Goal: Task Accomplishment & Management: Complete application form

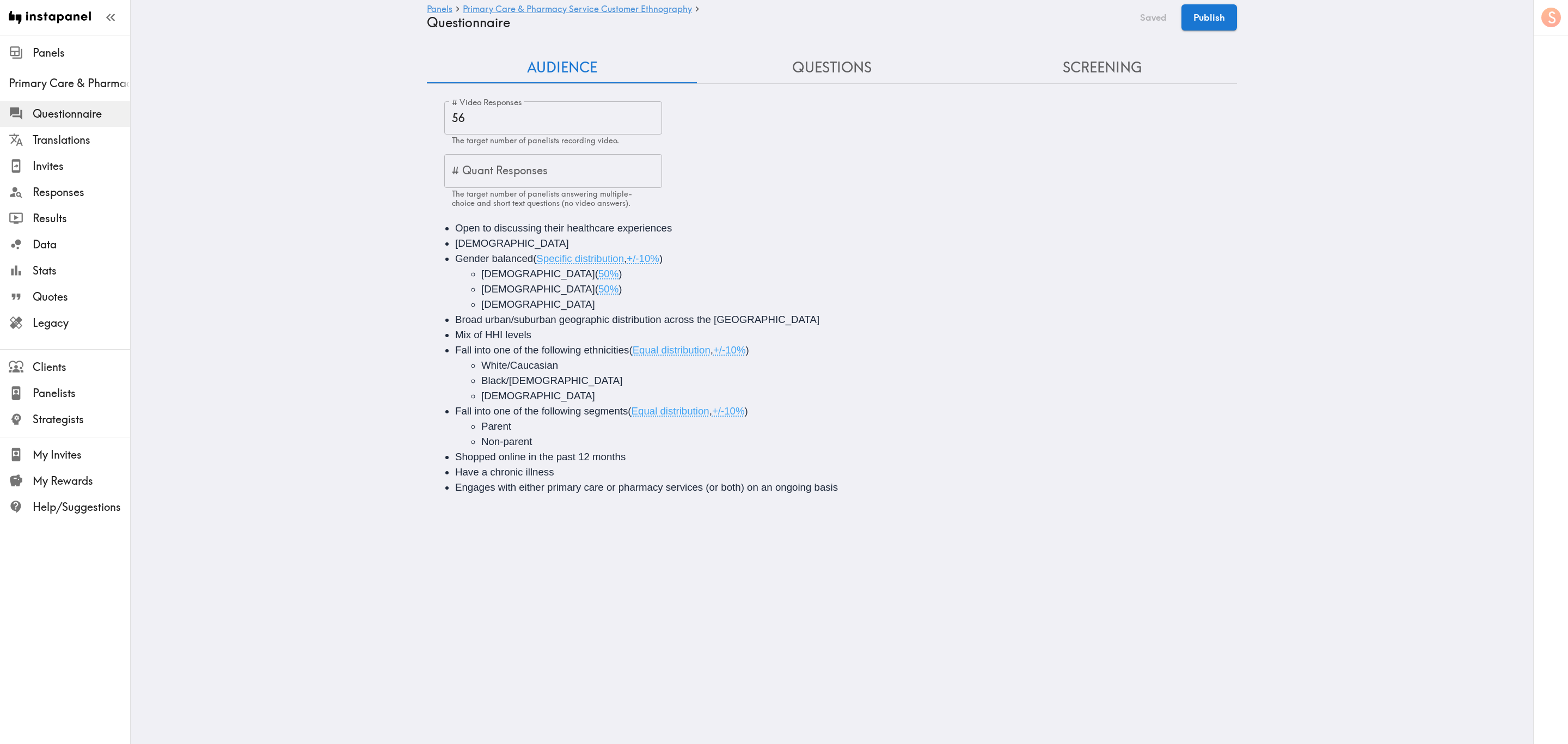
click at [853, 449] on li "Engages with either primary care or pharmacy services (or both) on an ongoing b…" at bounding box center [847, 487] width 784 height 15
click at [786, 79] on button "Questions" at bounding box center [832, 67] width 270 height 31
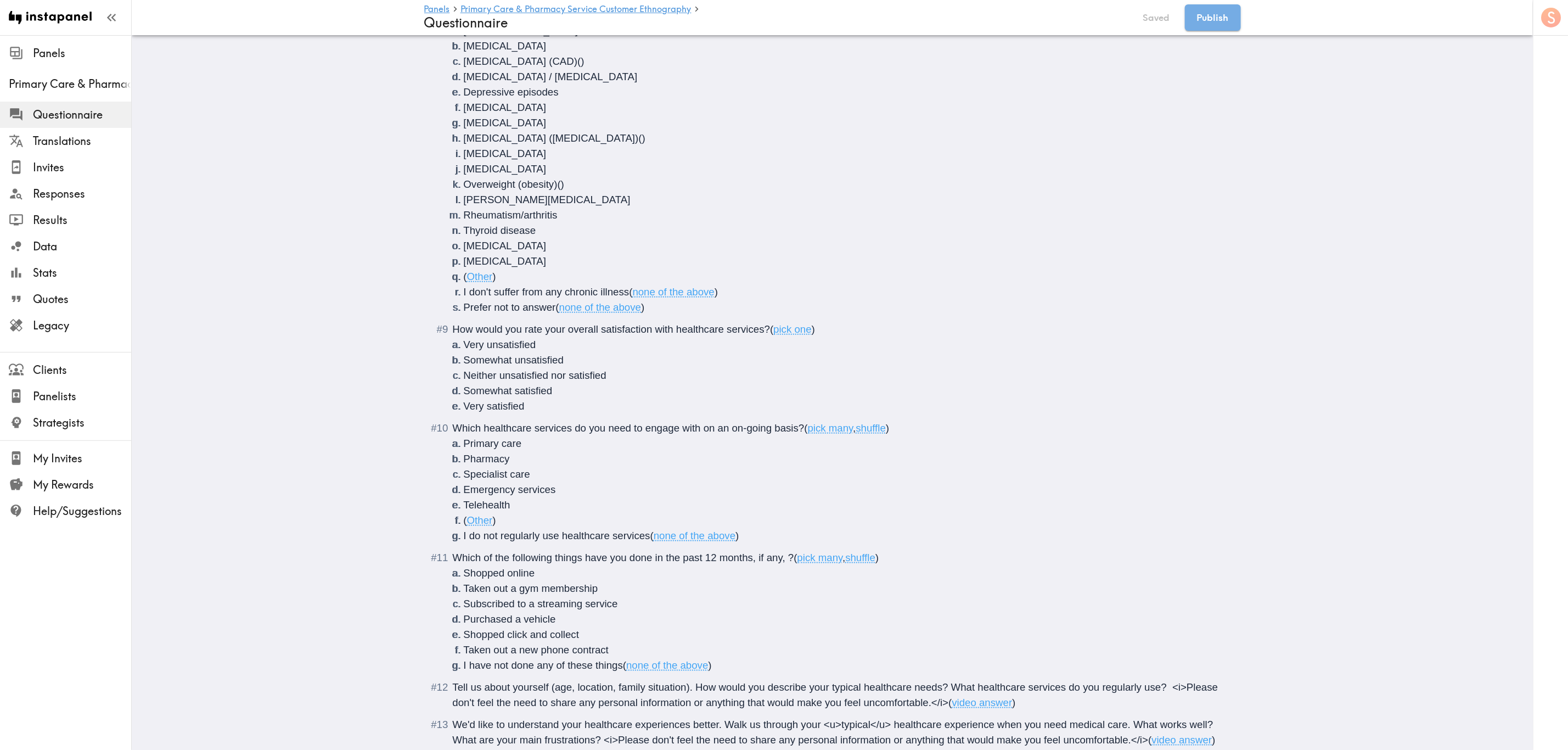
scroll to position [741, 0]
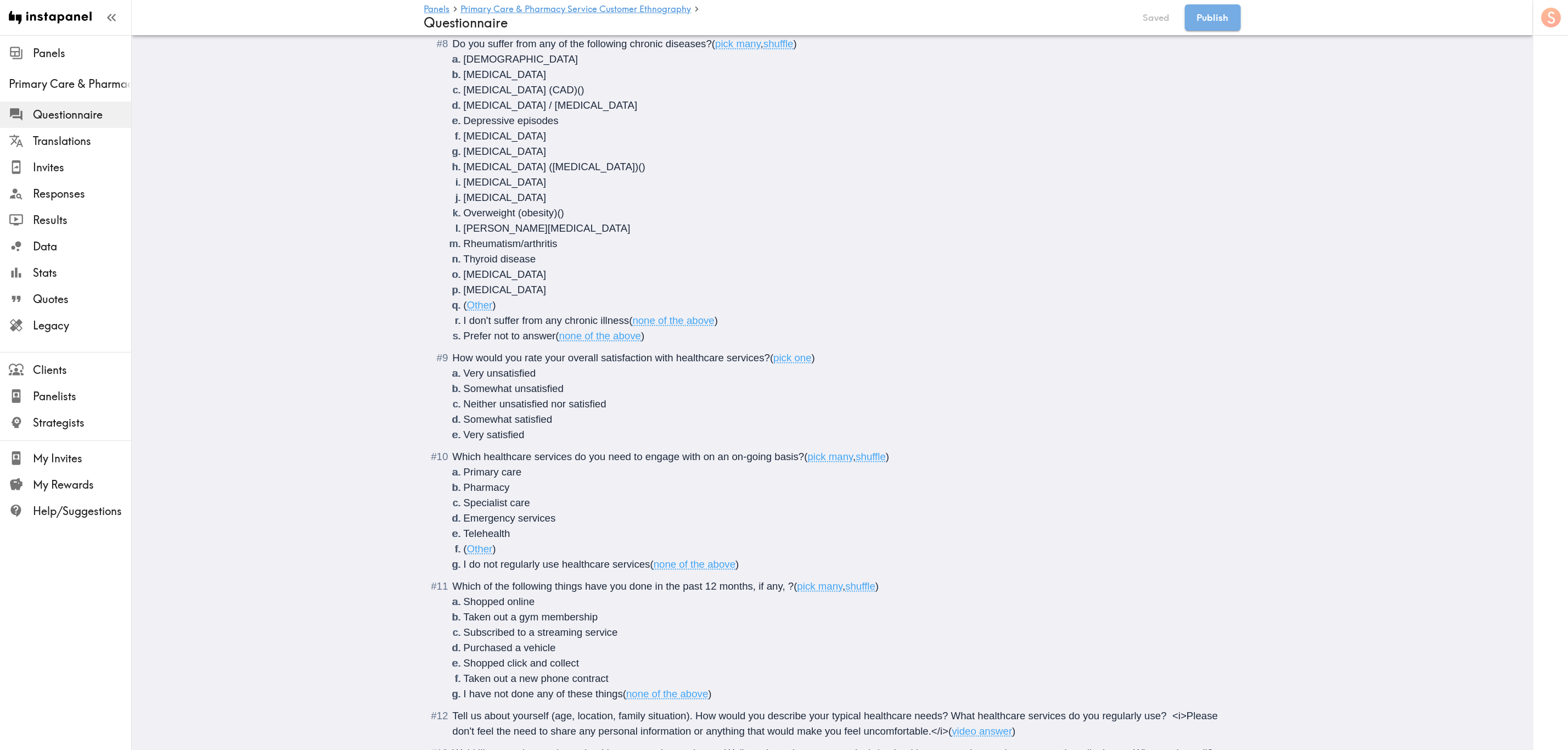
drag, startPoint x: 783, startPoint y: 584, endPoint x: 783, endPoint y: 575, distance: 9.0
click at [784, 453] on span "Which of the following things have you done in the past 12 months, if any, ?" at bounding box center [623, 586] width 341 height 12
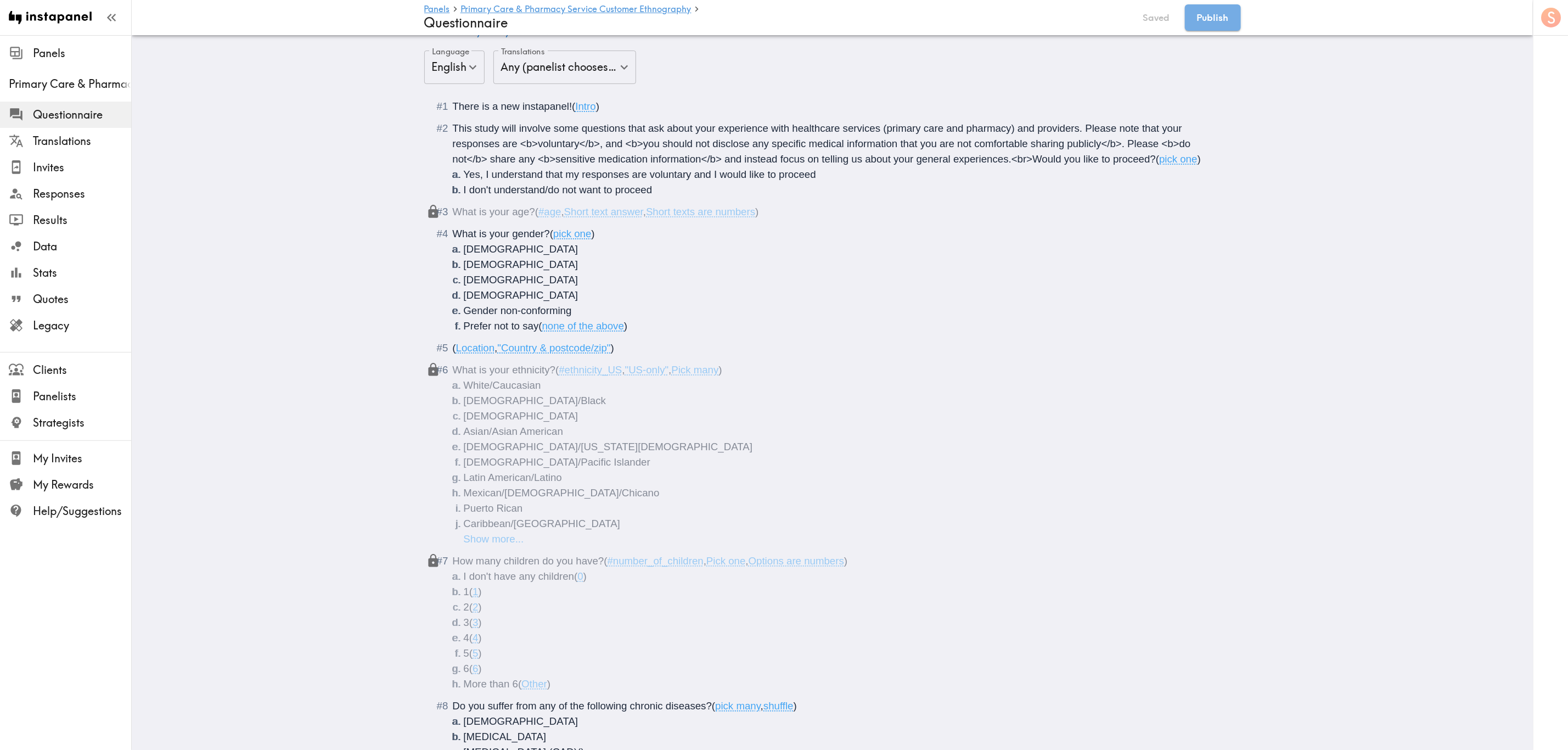
scroll to position [0, 0]
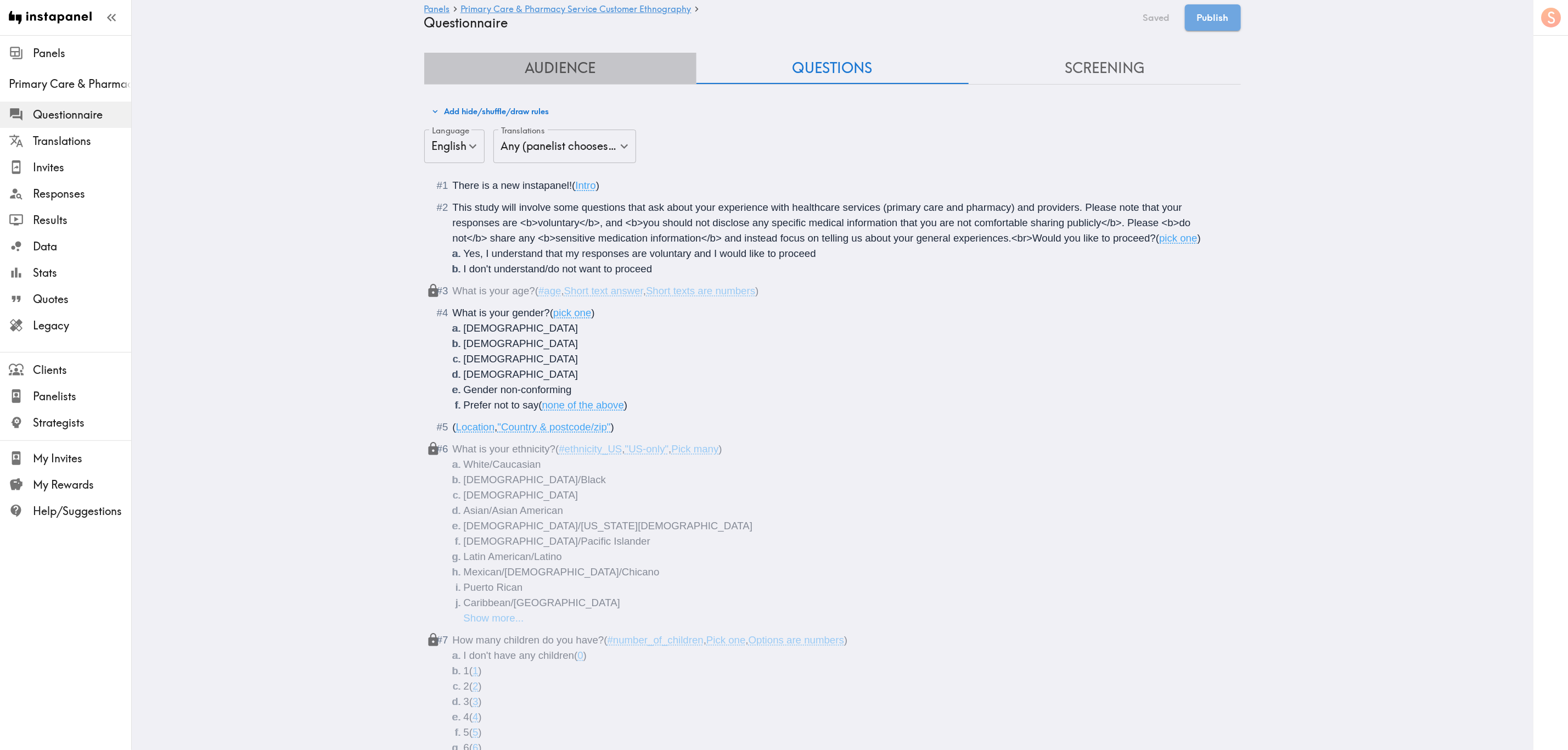
click at [570, 63] on button "Audience" at bounding box center [560, 68] width 272 height 32
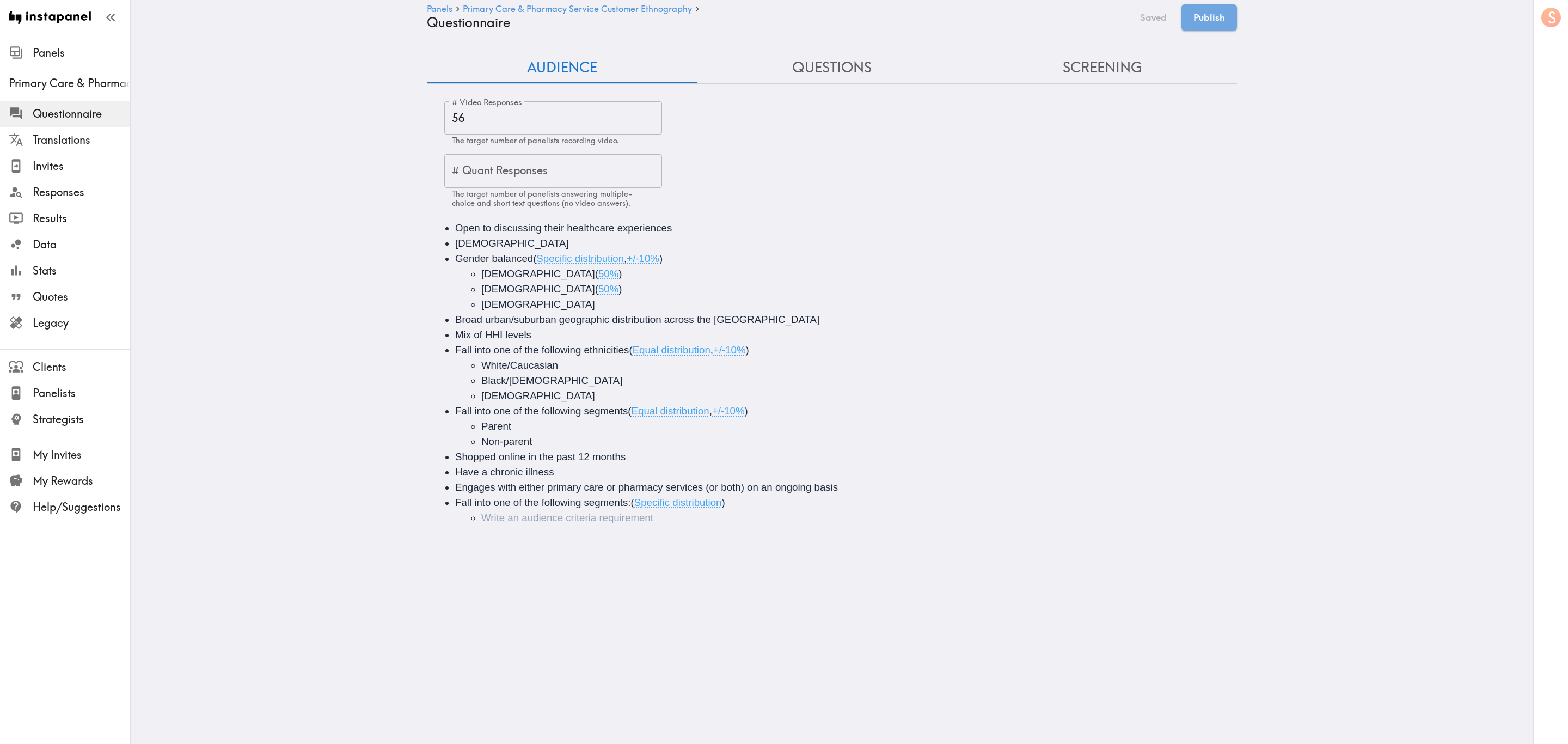
click at [585, 449] on li "Audience" at bounding box center [868, 518] width 773 height 15
click at [940, 21] on button "Save now" at bounding box center [1146, 18] width 53 height 26
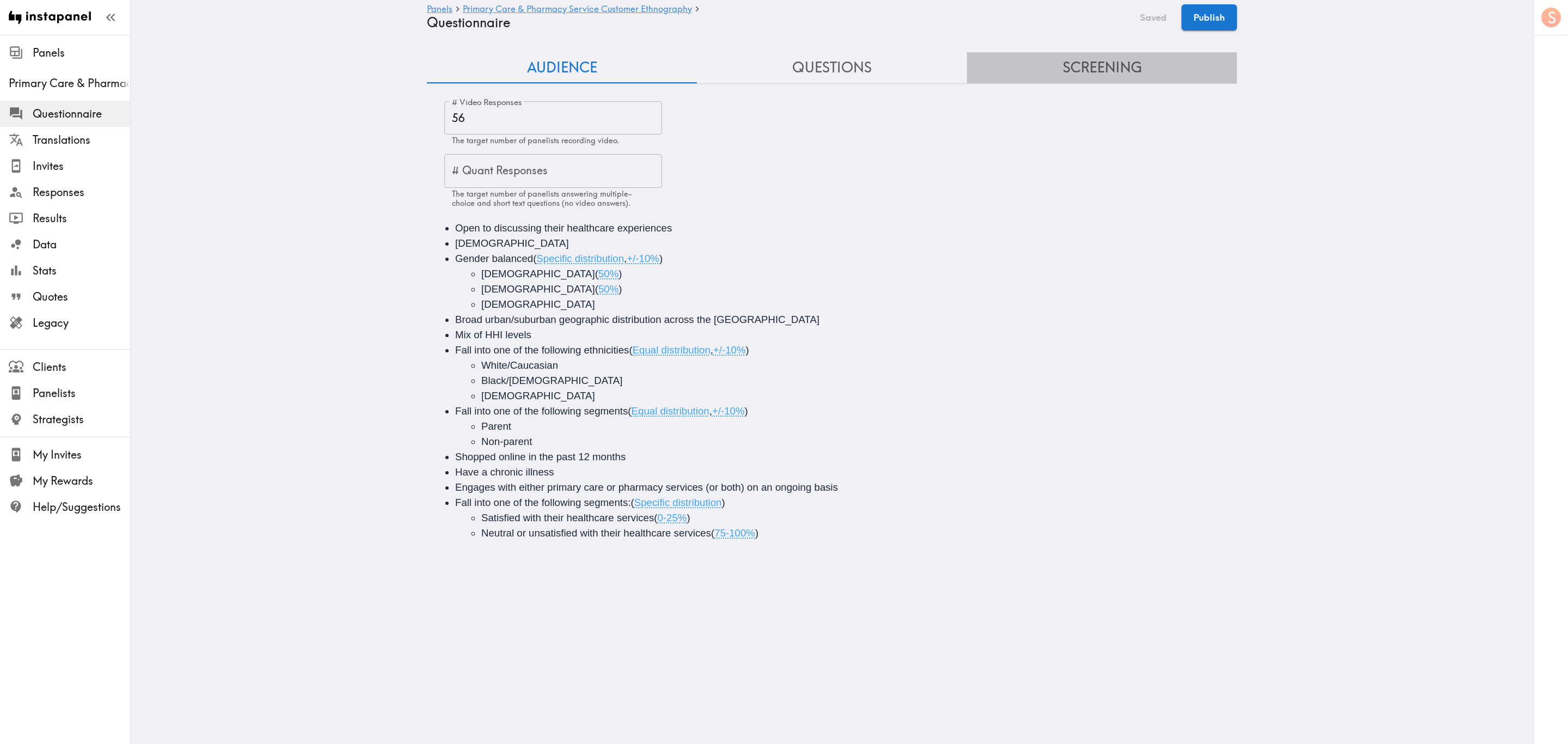
click at [940, 62] on button "Screening" at bounding box center [1102, 67] width 270 height 31
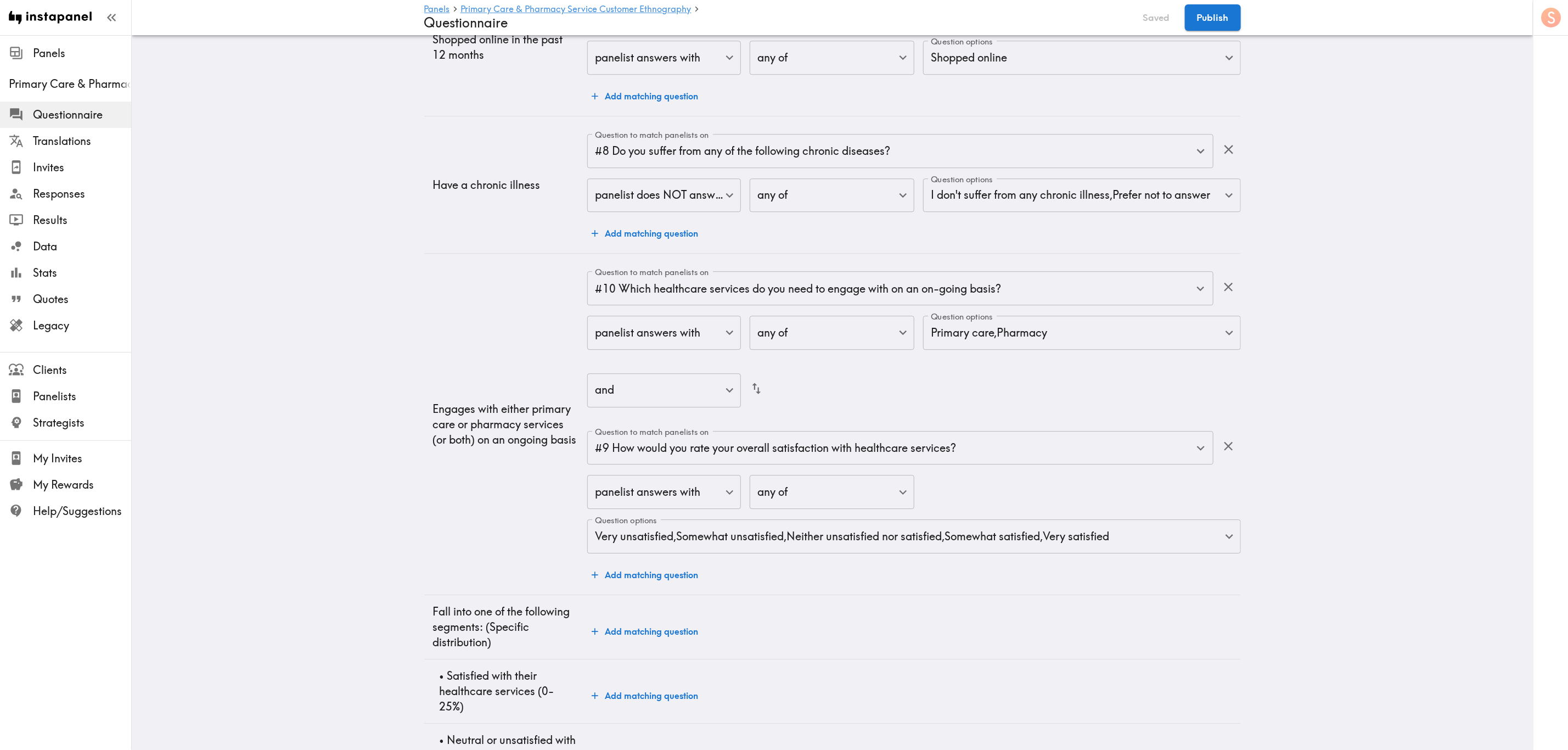
scroll to position [2367, 0]
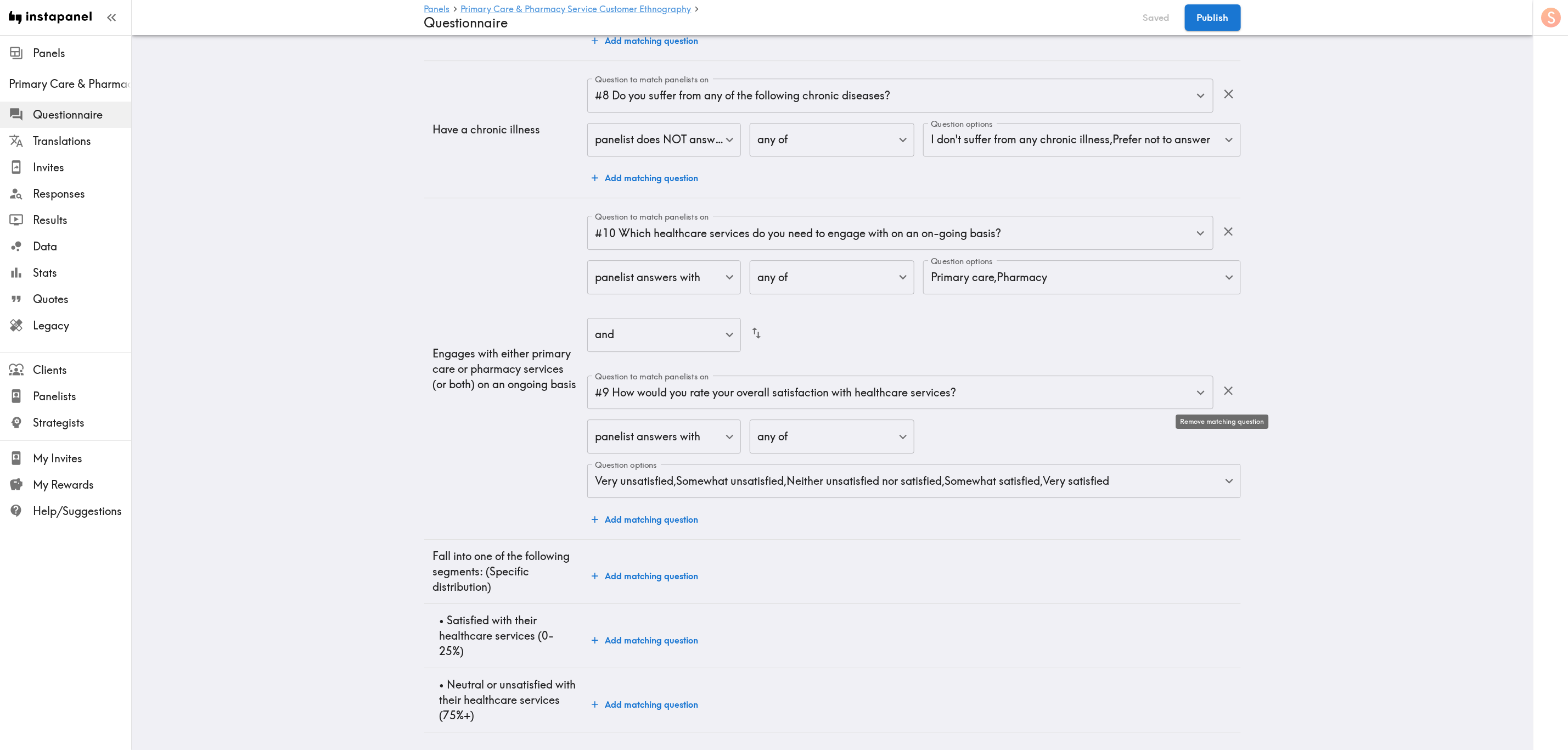
click at [948, 383] on icon "button" at bounding box center [1228, 390] width 15 height 15
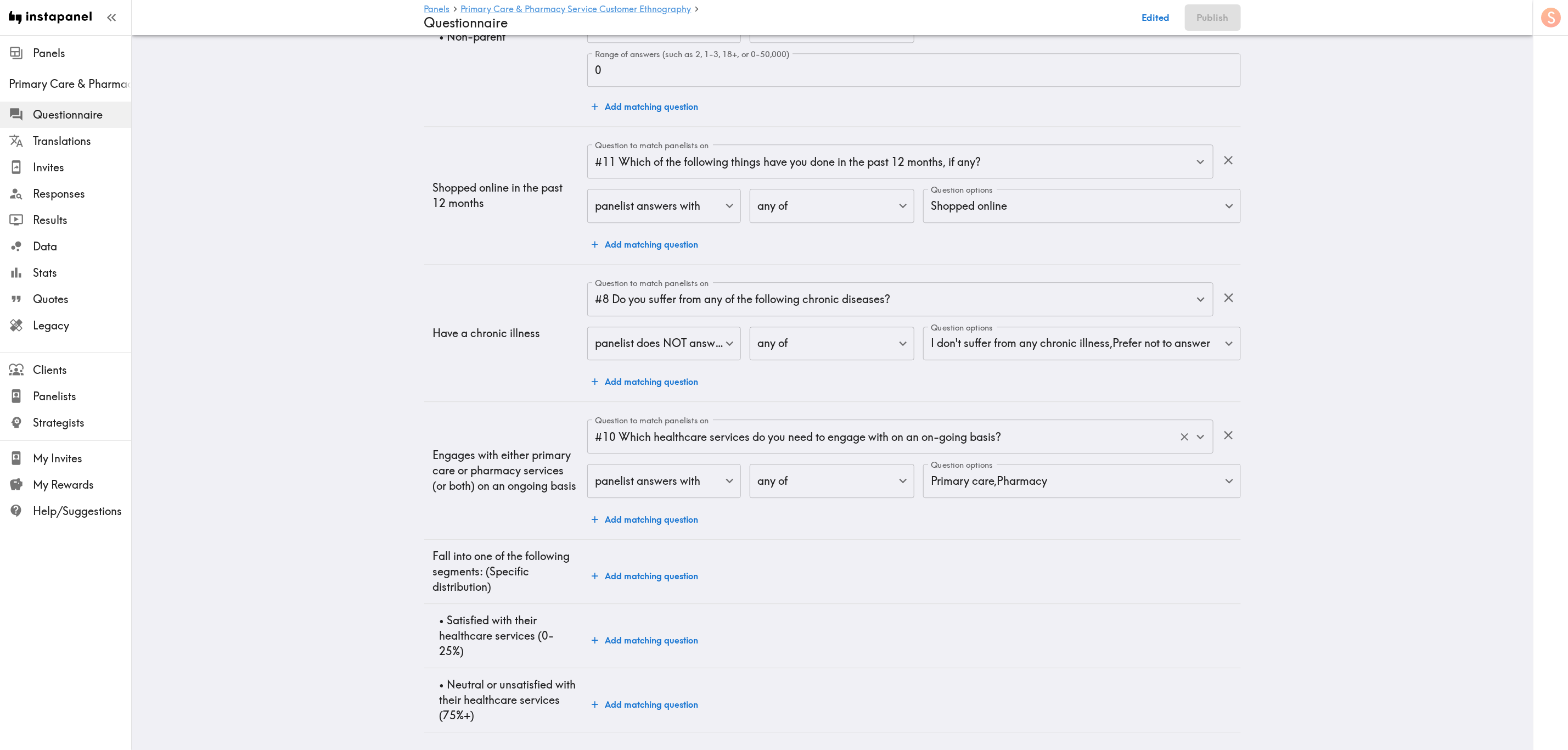
scroll to position [2164, 0]
click at [675, 453] on button "Add matching question" at bounding box center [645, 640] width 115 height 22
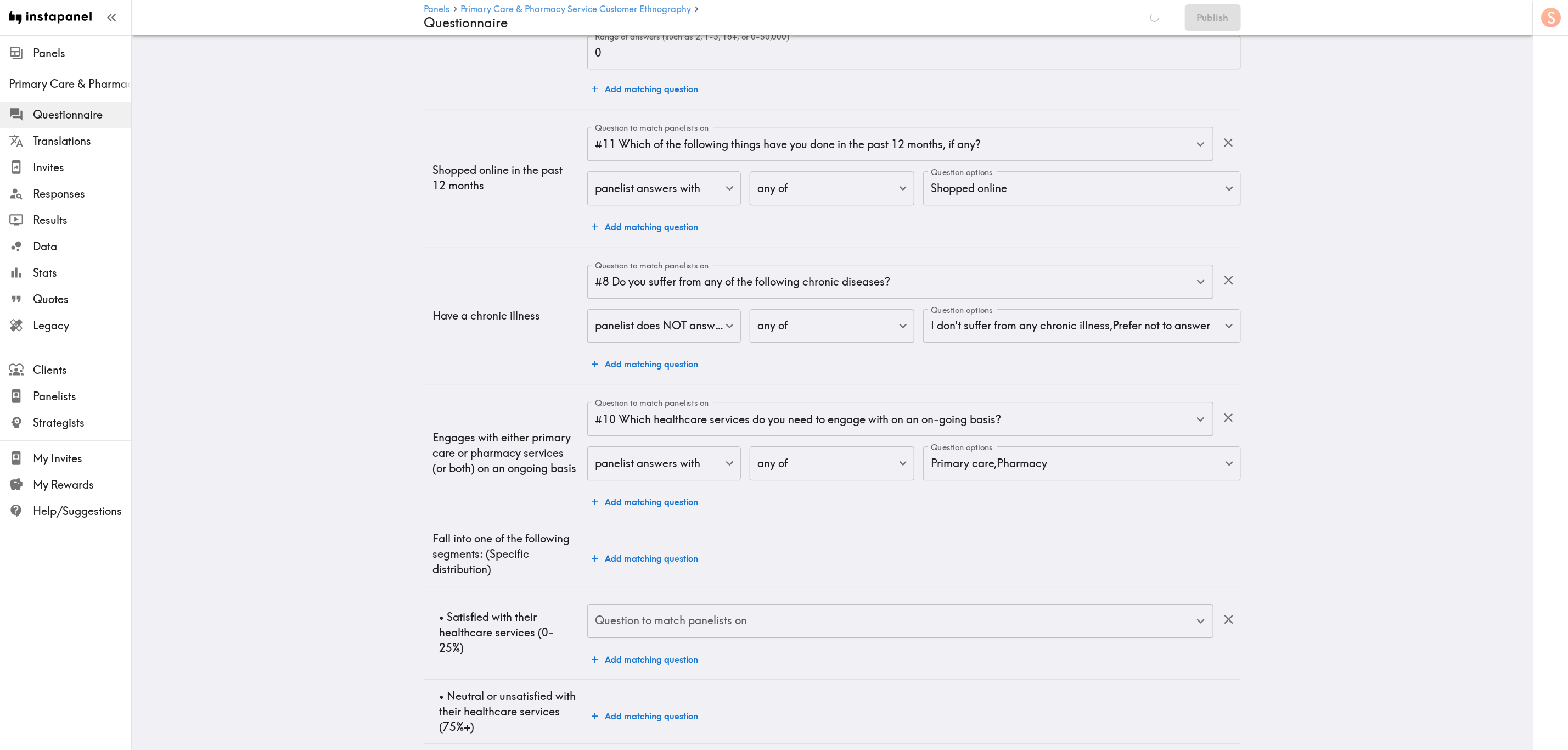
click at [744, 453] on input "Question to match panelists on" at bounding box center [891, 621] width 599 height 24
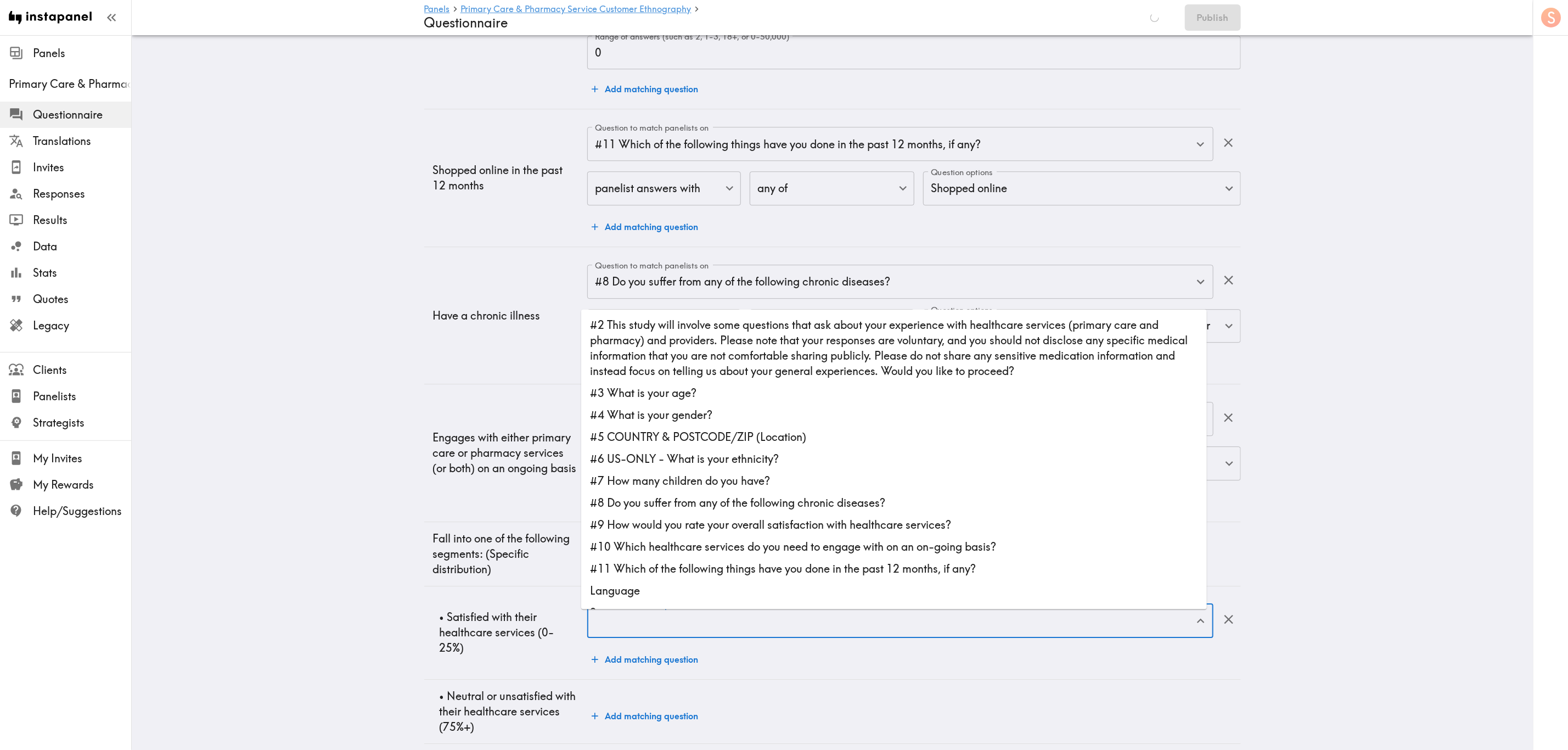
scroll to position [2179, 0]
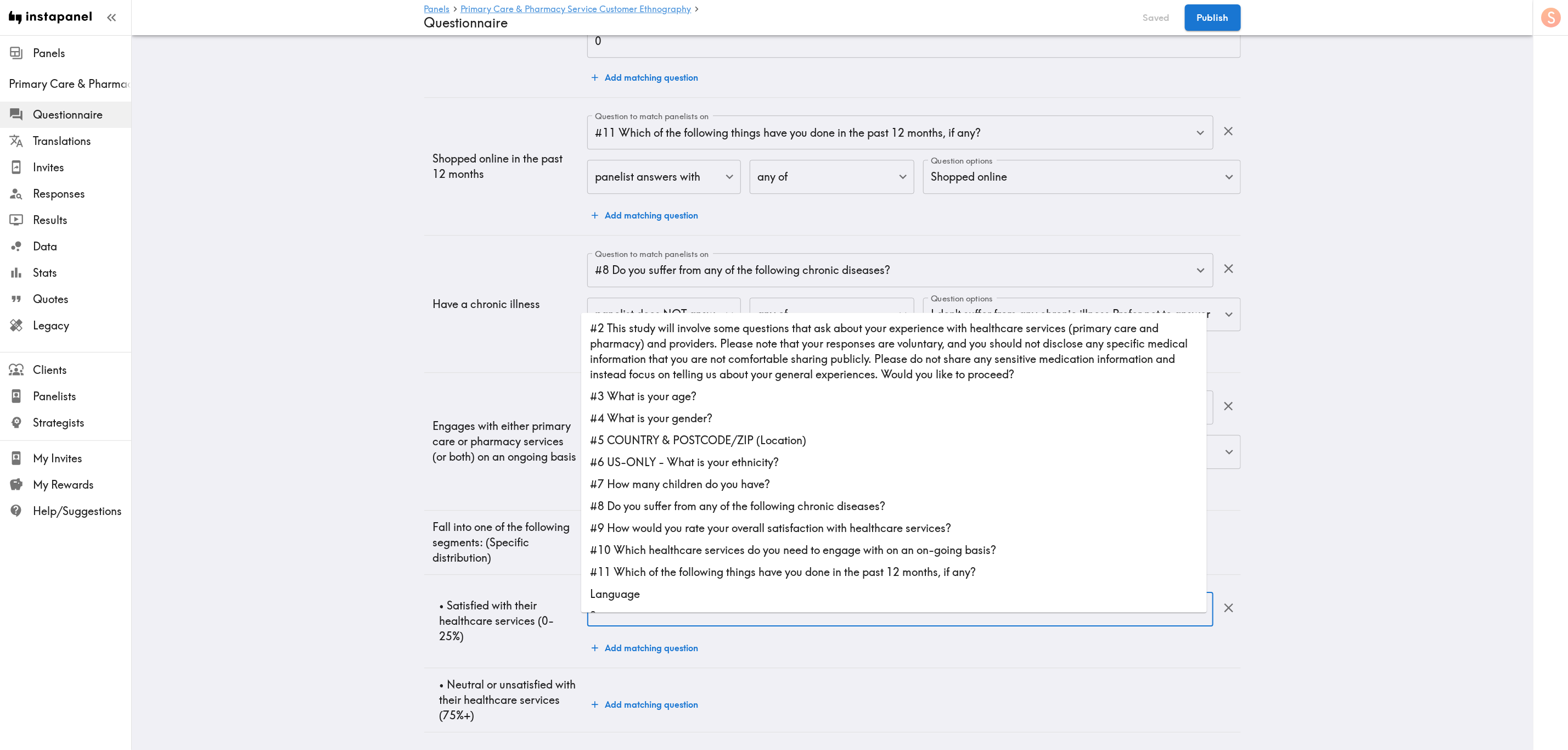
click at [731, 453] on li "#9 How would you rate your overall satisfaction with healthcare services?" at bounding box center [894, 527] width 626 height 22
type input "#9 How would you rate your overall satisfaction with healthcare services?"
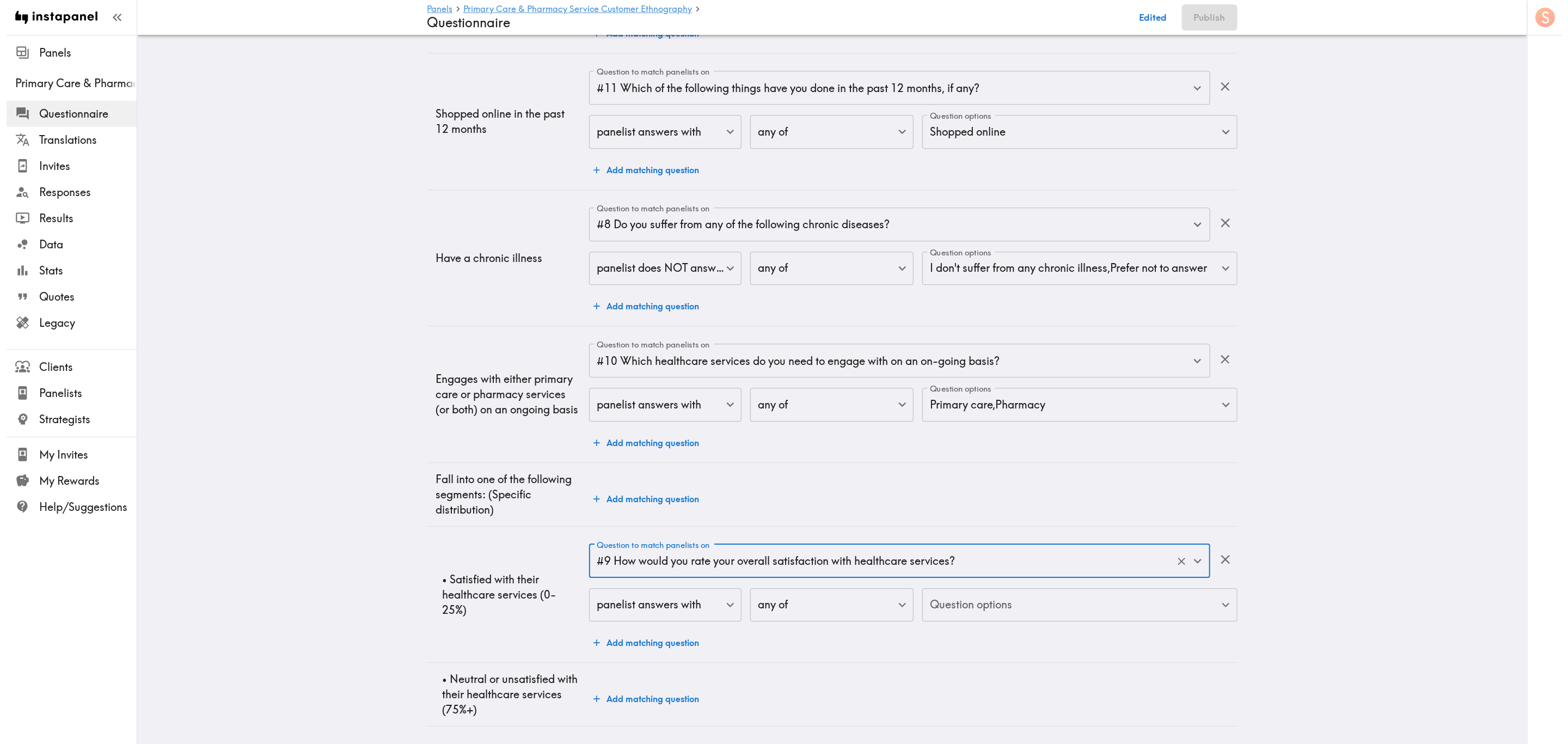
scroll to position [2235, 0]
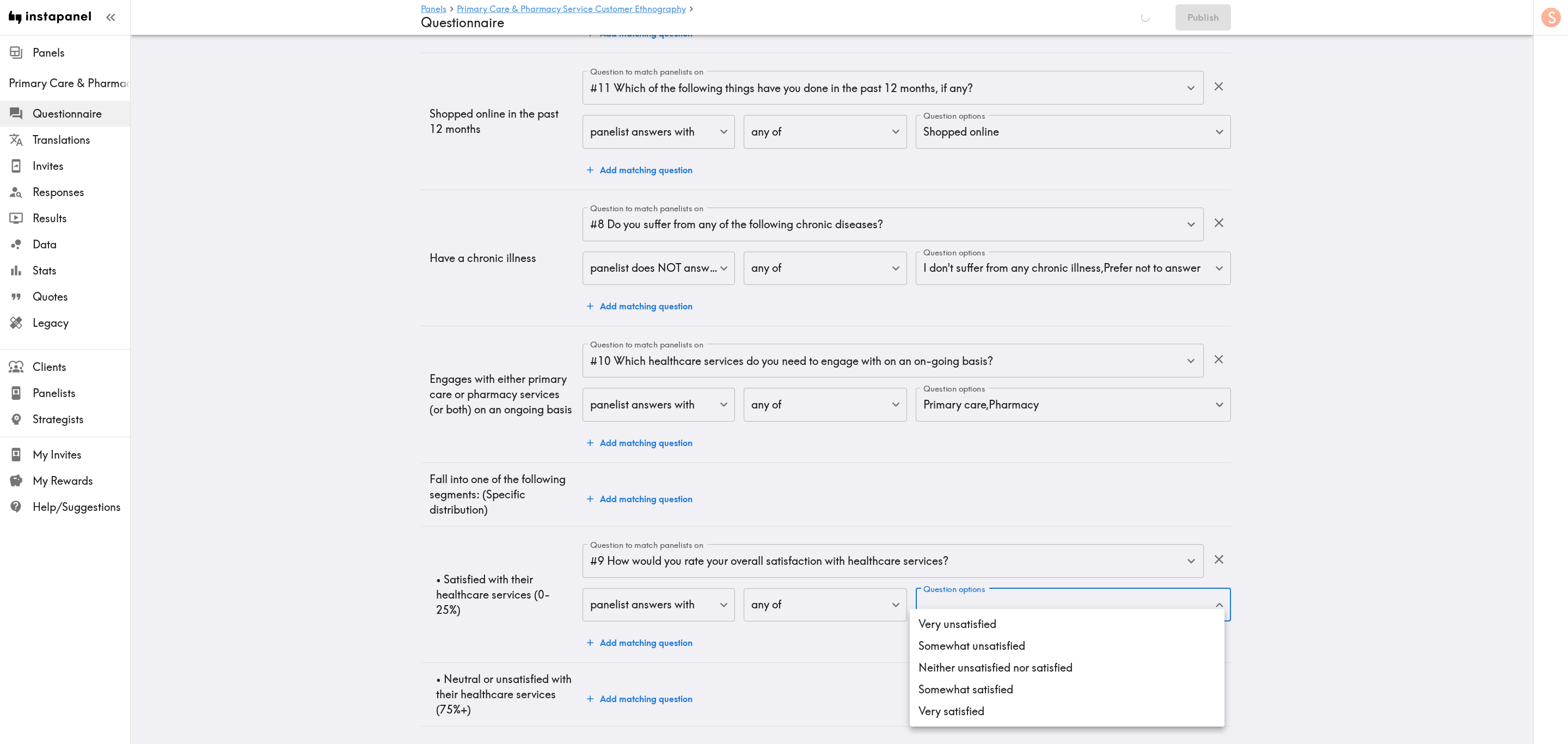
click at [940, 449] on li "Very satisfied" at bounding box center [1067, 711] width 315 height 22
click at [940, 449] on li "Neither unsatisfied nor satisfied" at bounding box center [1067, 668] width 315 height 22
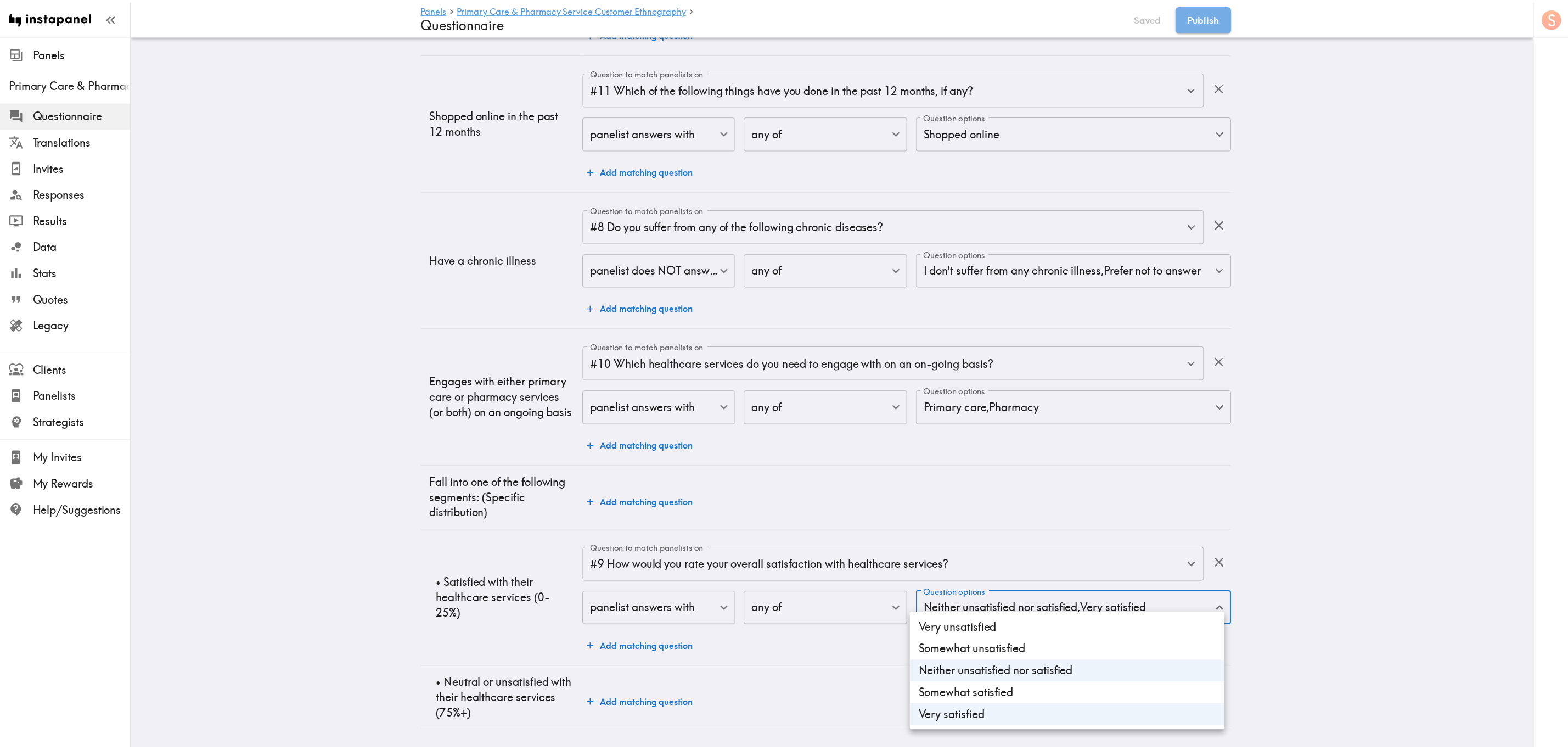
scroll to position [2237, 0]
click at [948, 453] on li "Neither unsatisfied nor satisfied" at bounding box center [1075, 673] width 317 height 22
click at [948, 453] on li "Somewhat satisfied" at bounding box center [1075, 695] width 317 height 22
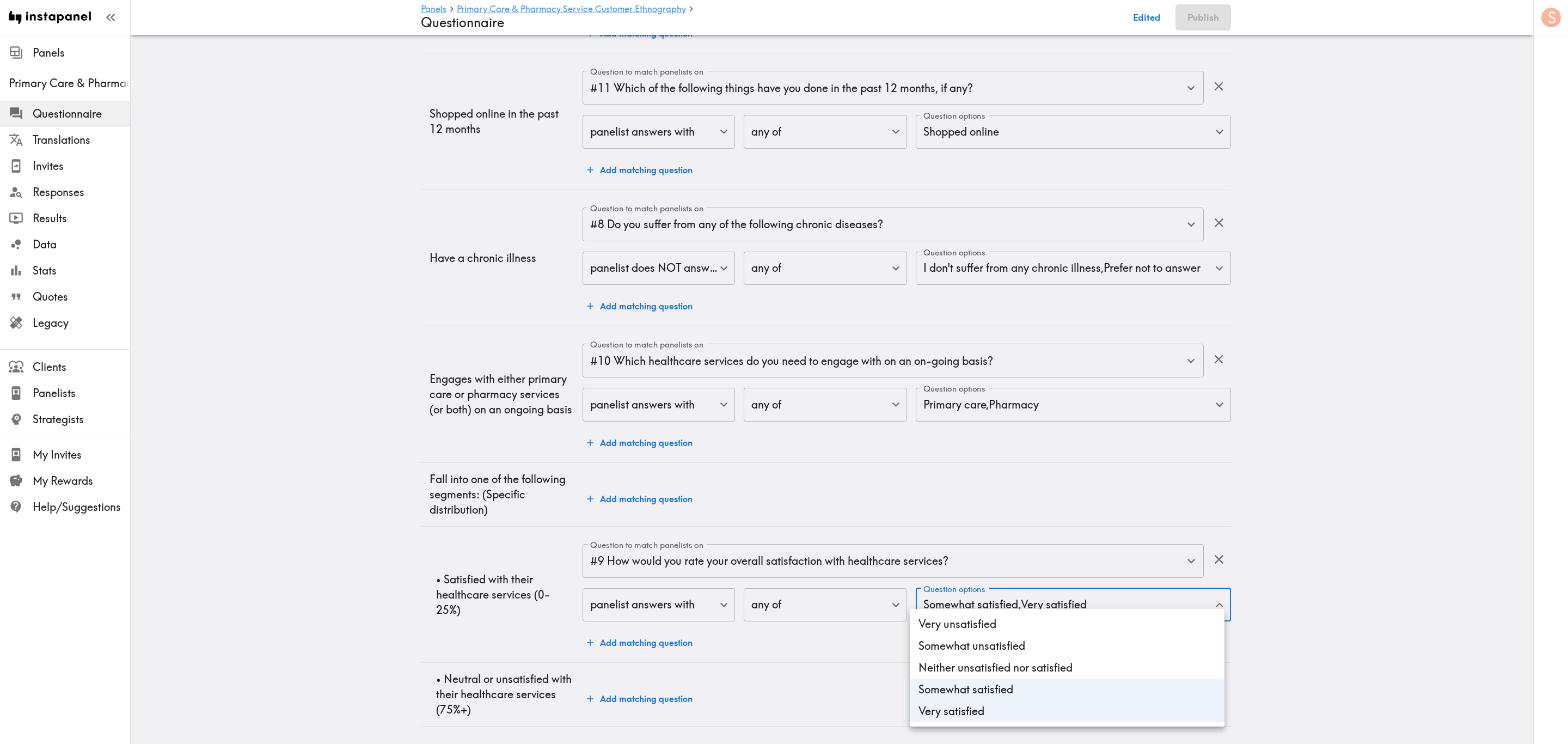
type input "dffe2afa-fd70-4ef8-93bd-1a354eb07e31,f1bdfec0-a52f-4300-89c6-4821d797b808"
click at [786, 449] on div at bounding box center [784, 372] width 1568 height 744
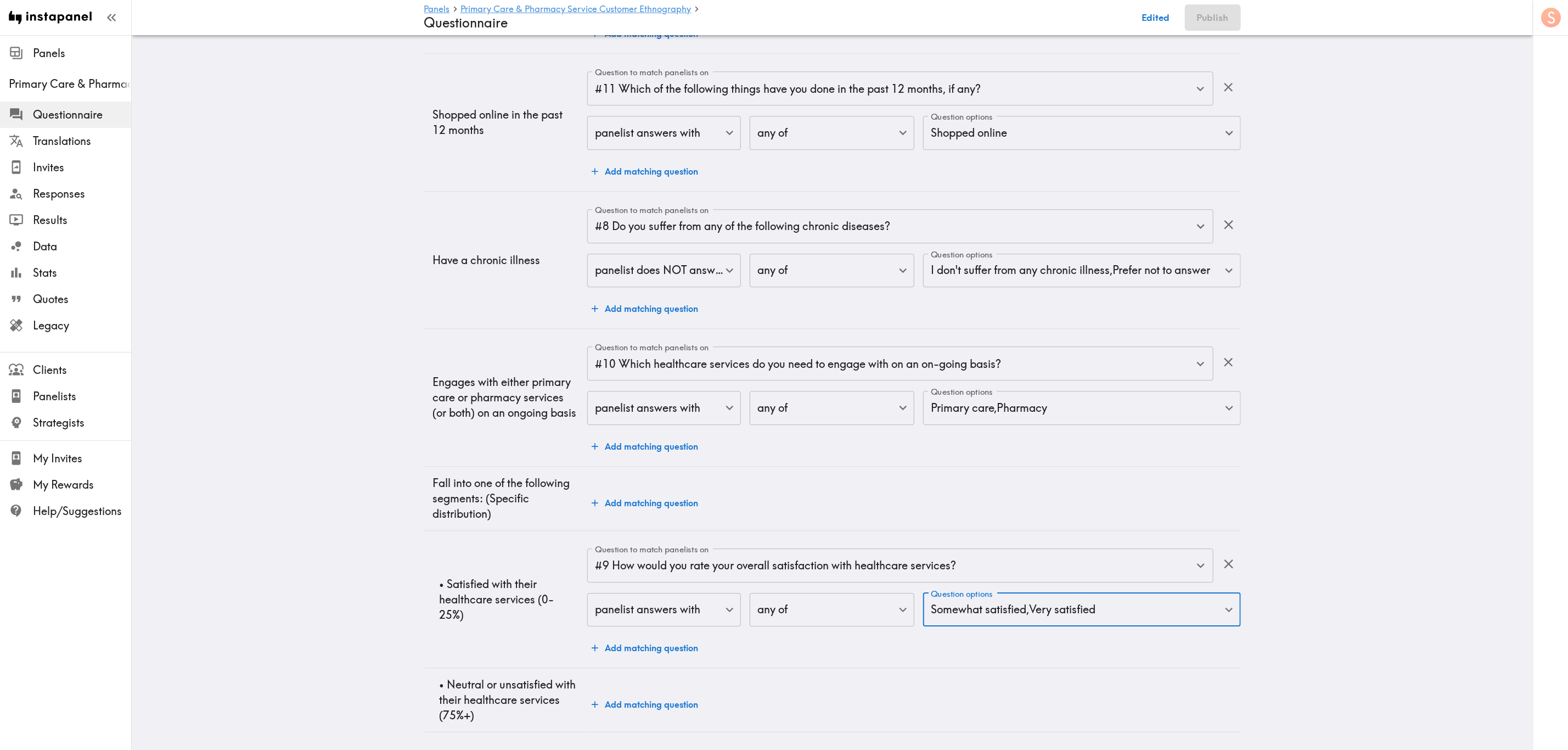
click at [668, 453] on button "Add matching question" at bounding box center [645, 704] width 115 height 22
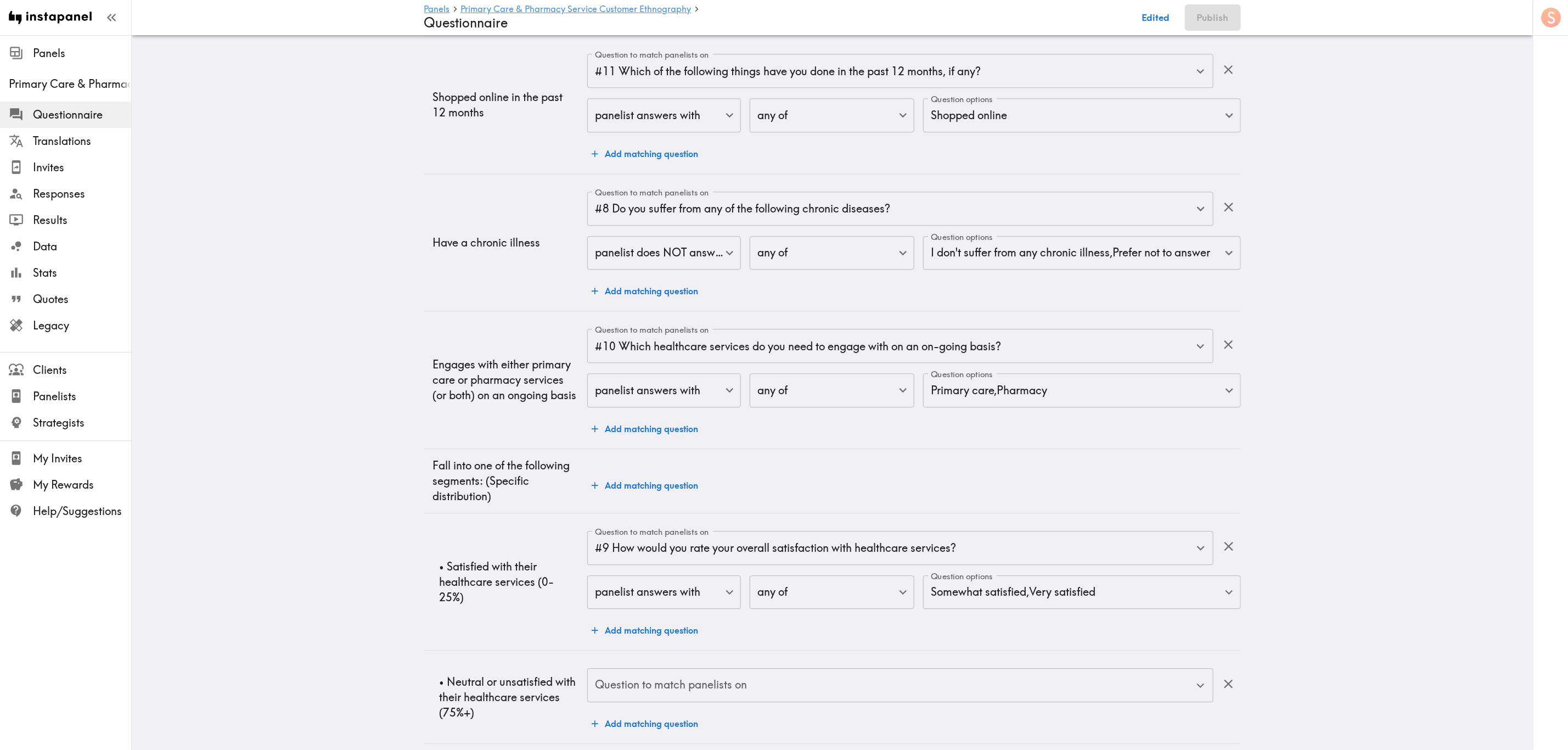
click at [815, 453] on input "Question to match panelists on" at bounding box center [891, 685] width 599 height 24
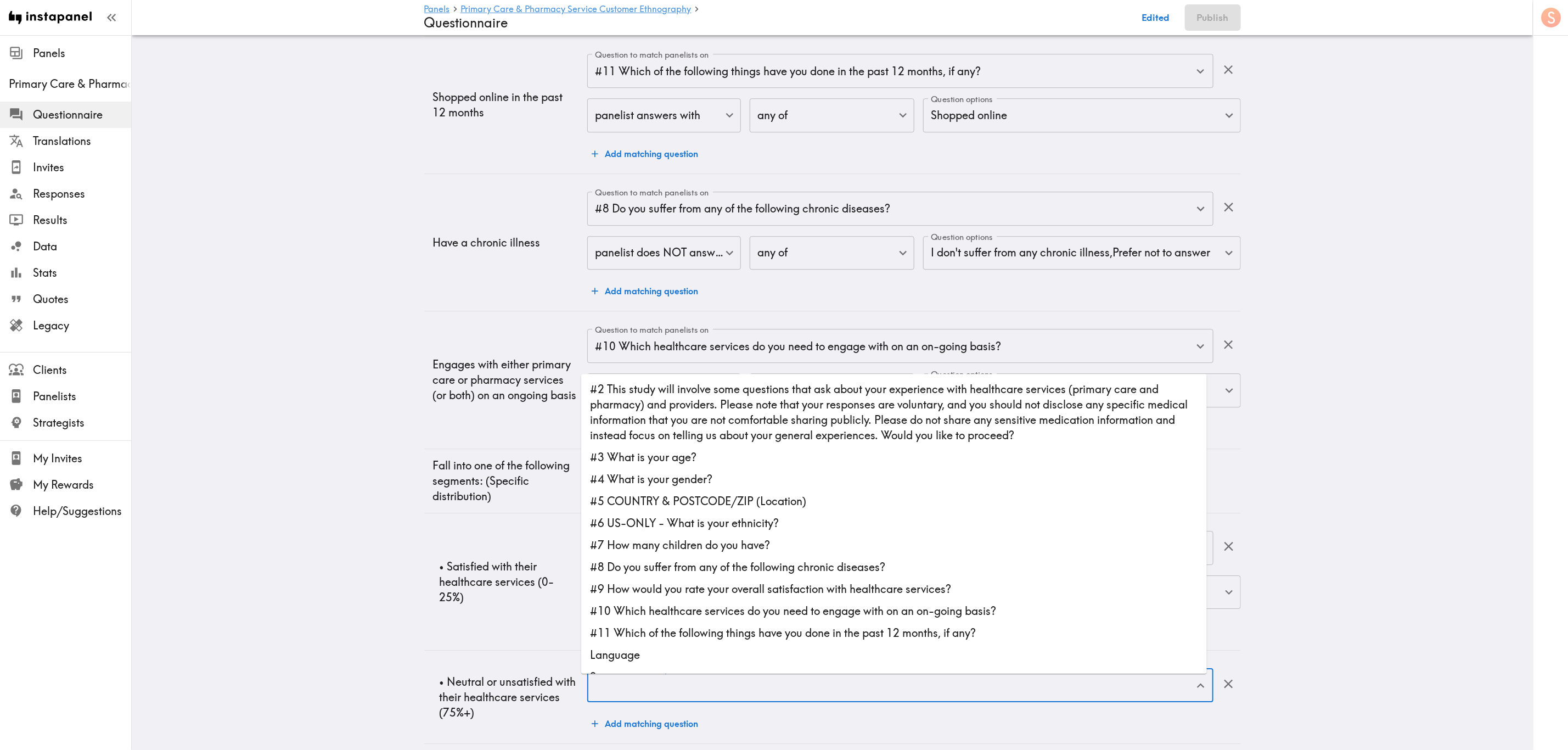
click at [752, 453] on li "#9 How would you rate your overall satisfaction with healthcare services?" at bounding box center [894, 589] width 626 height 22
type input "#9 How would you rate your overall satisfaction with healthcare services?"
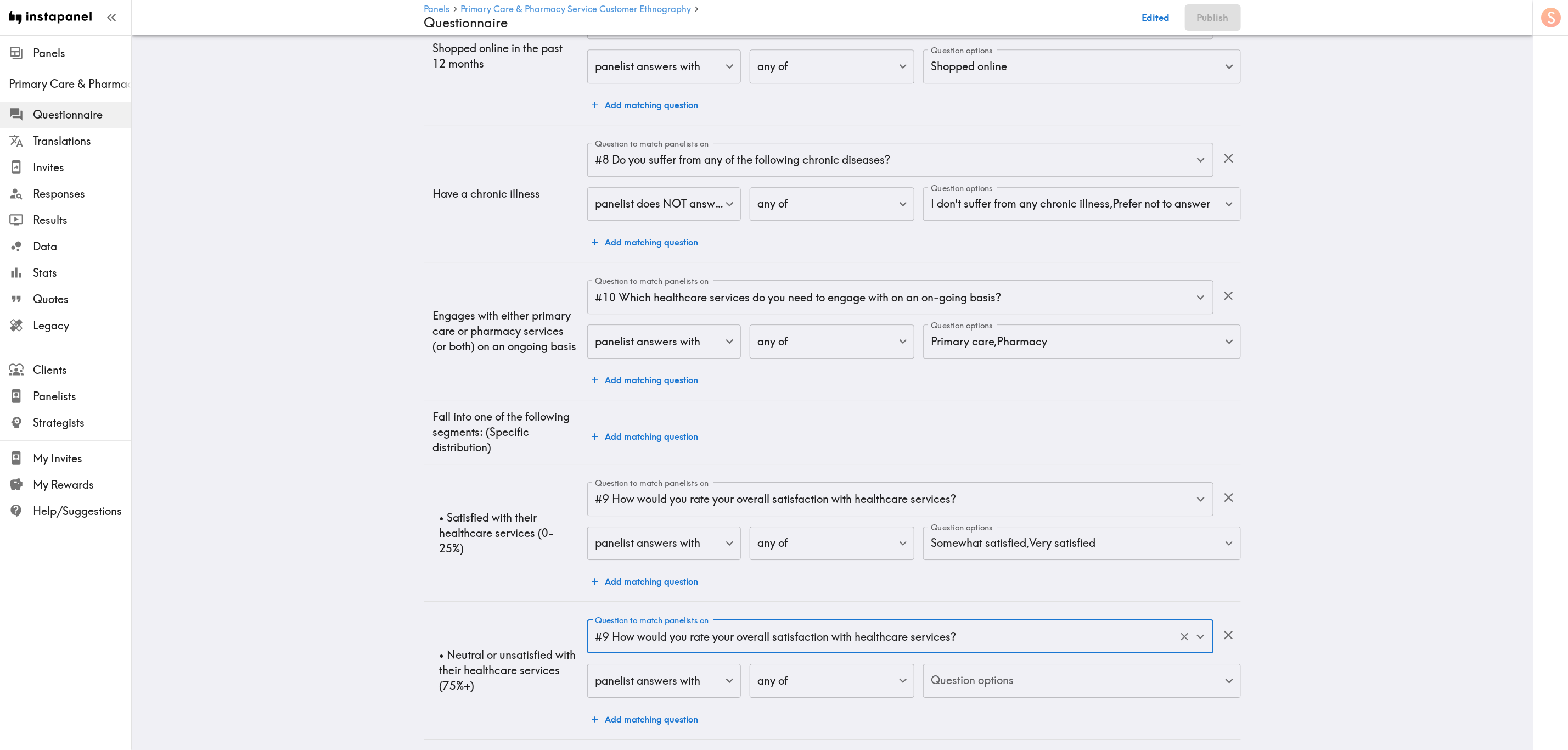
scroll to position [2311, 0]
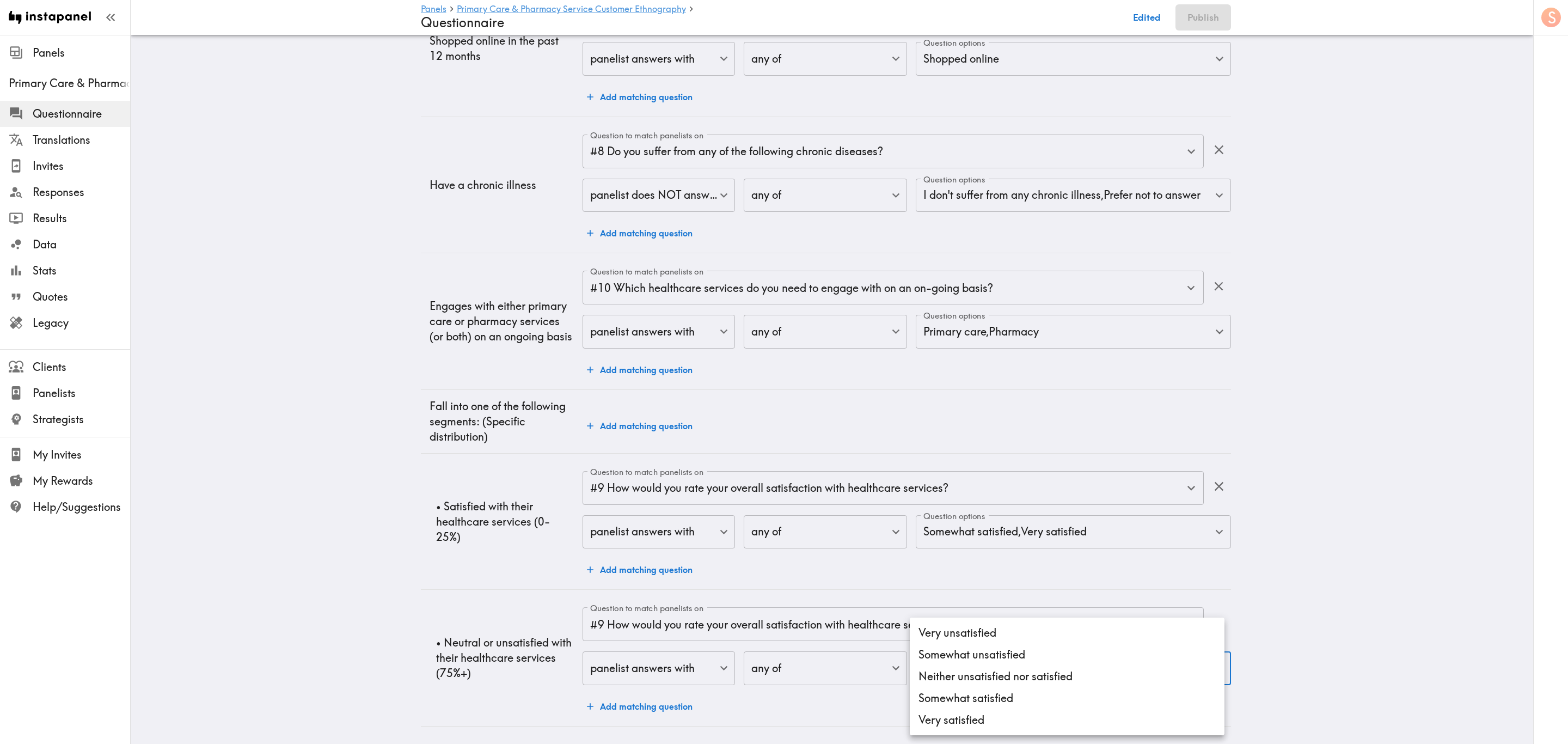
click at [940, 449] on li "Very unsatisfied" at bounding box center [1067, 632] width 315 height 22
click at [940, 449] on li "Somewhat unsatisfied" at bounding box center [1067, 655] width 315 height 22
click at [940, 449] on li "Neither unsatisfied nor satisfied" at bounding box center [1067, 676] width 315 height 22
type input "9d8d27ea-4cb5-491c-aec4-84aaf3168f8b,ca5c7ecd-66cc-4d44-bf6b-c02a6664d7ea,a2d89…"
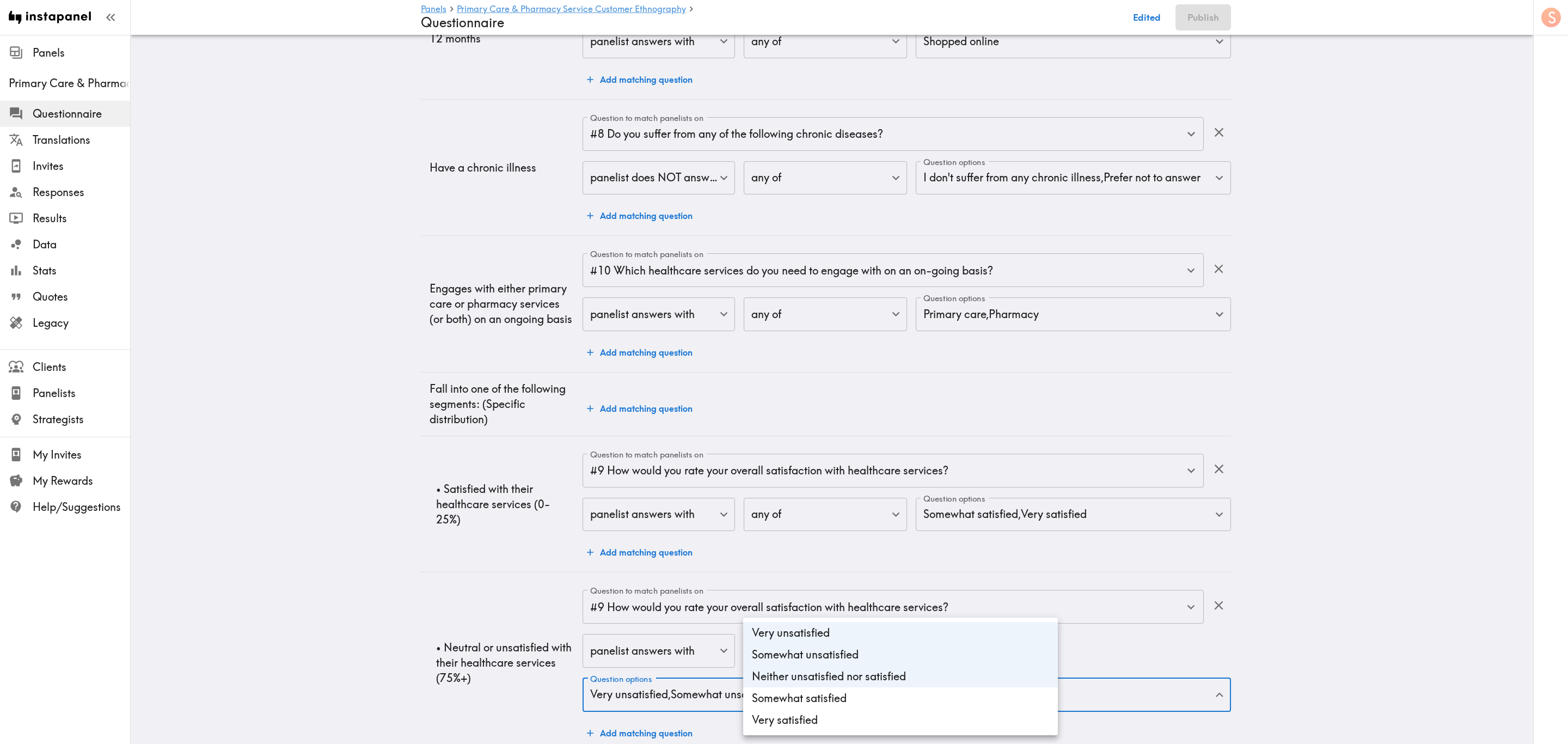
click at [940, 449] on div at bounding box center [784, 372] width 1568 height 744
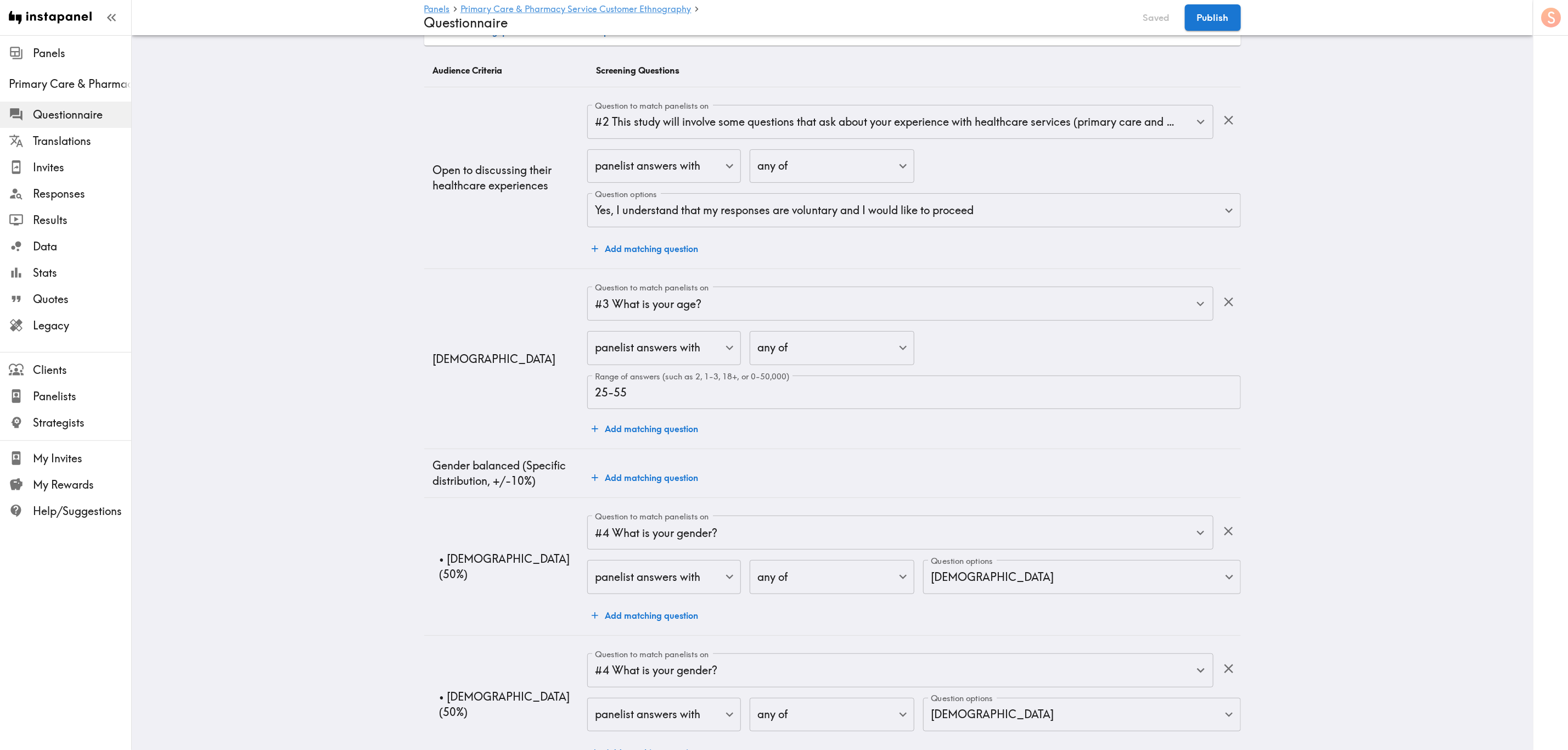
scroll to position [0, 0]
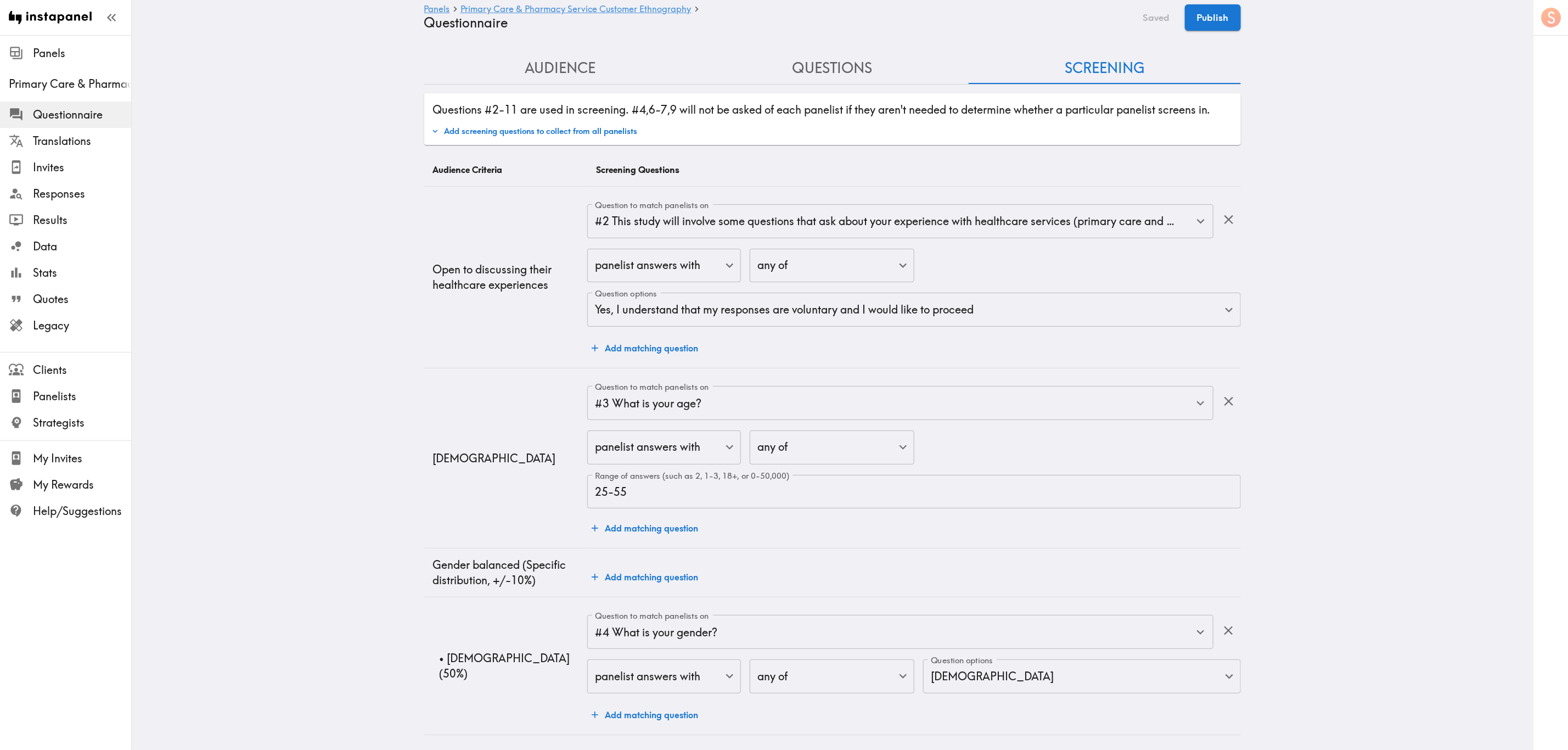
click at [836, 65] on button "Questions" at bounding box center [833, 68] width 272 height 32
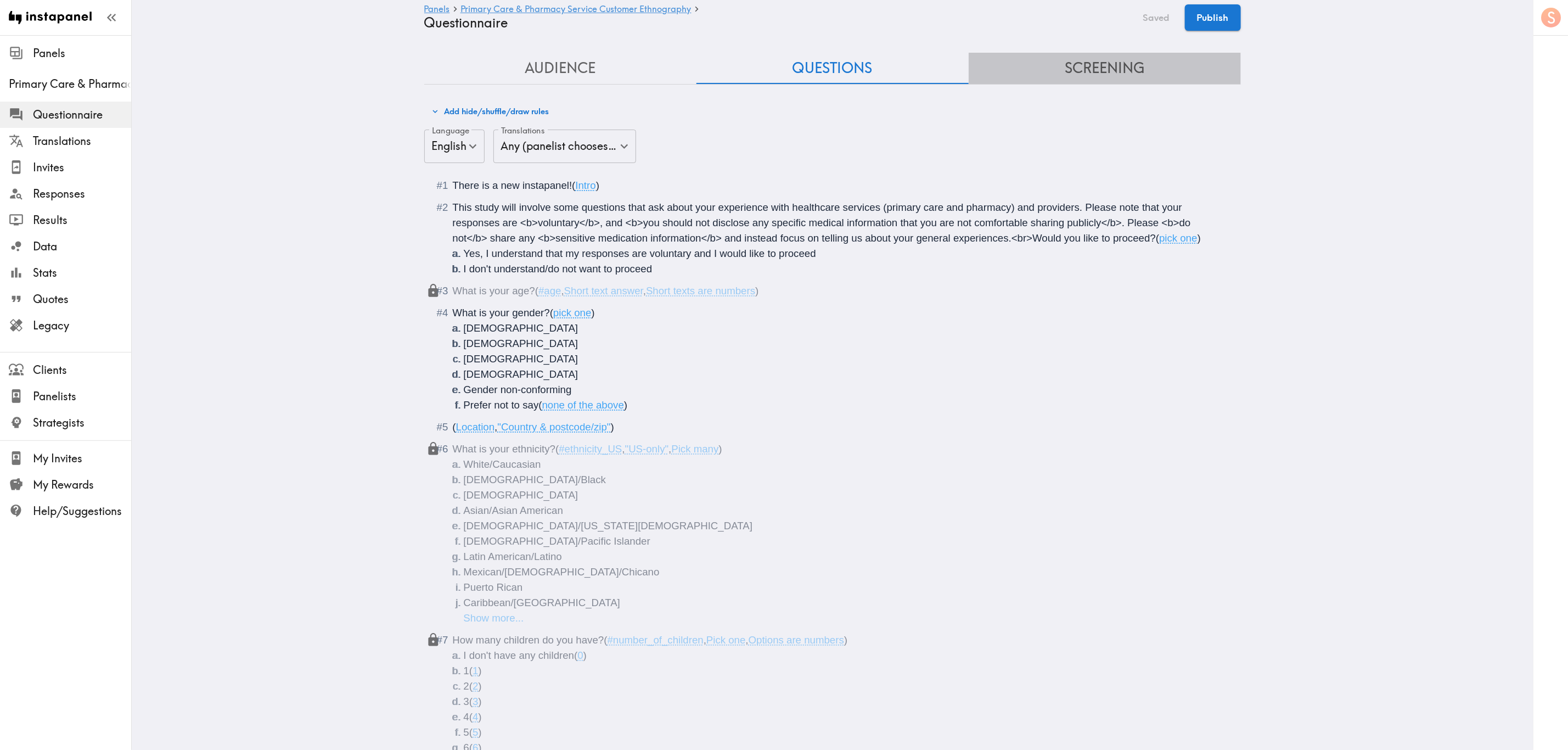
click at [948, 71] on button "Screening" at bounding box center [1105, 68] width 272 height 32
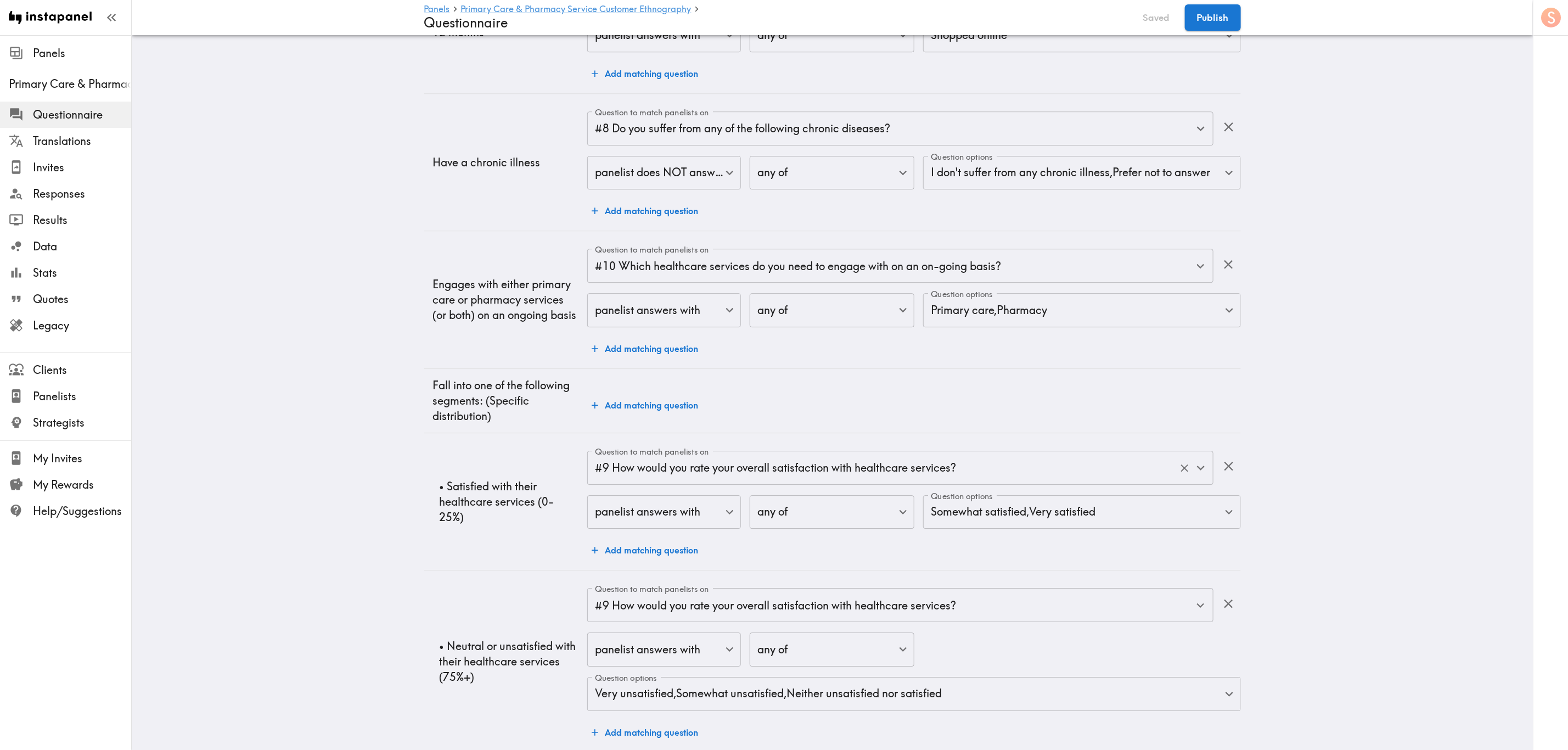
scroll to position [2355, 0]
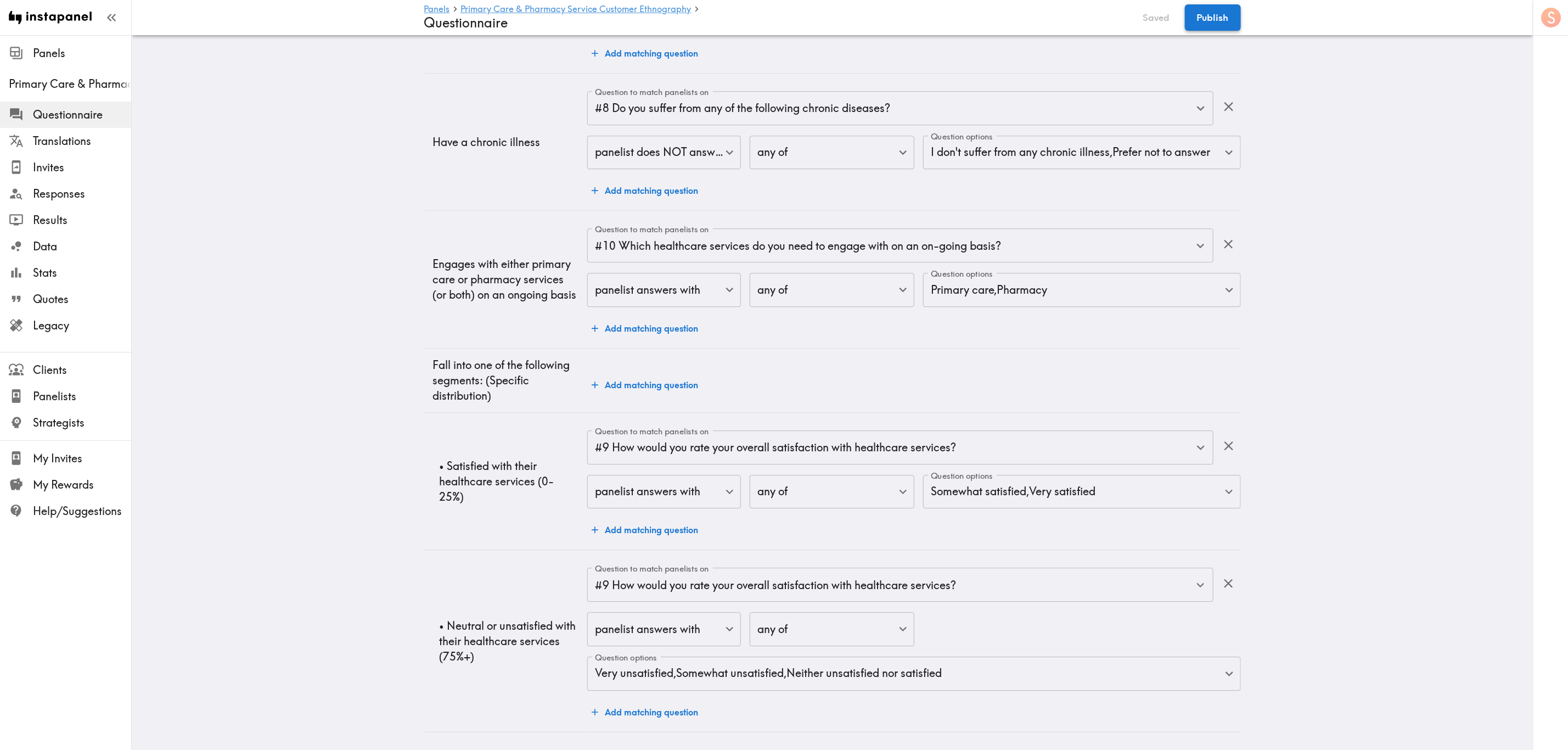
click at [948, 15] on button "Publish" at bounding box center [1212, 18] width 56 height 26
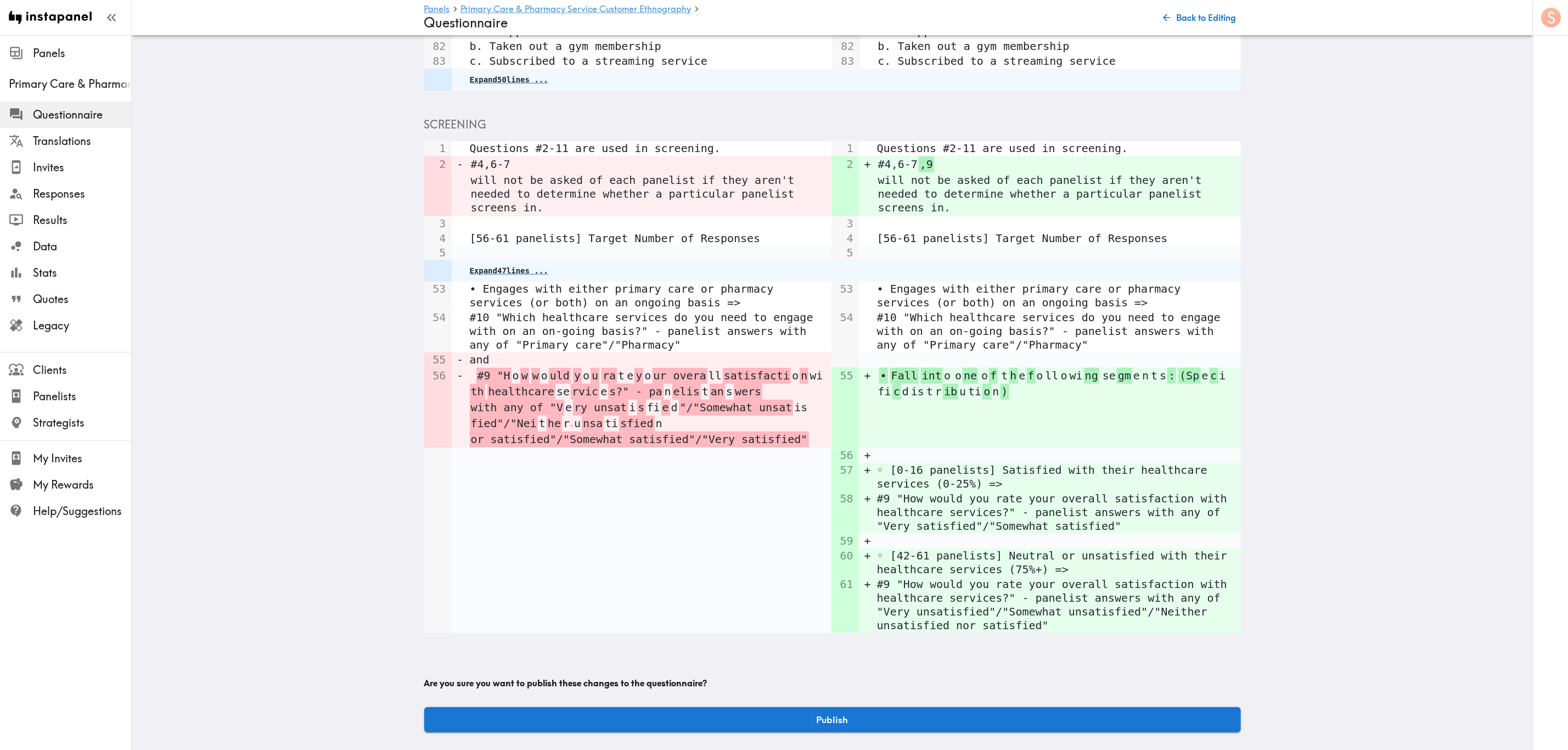
scroll to position [418, 0]
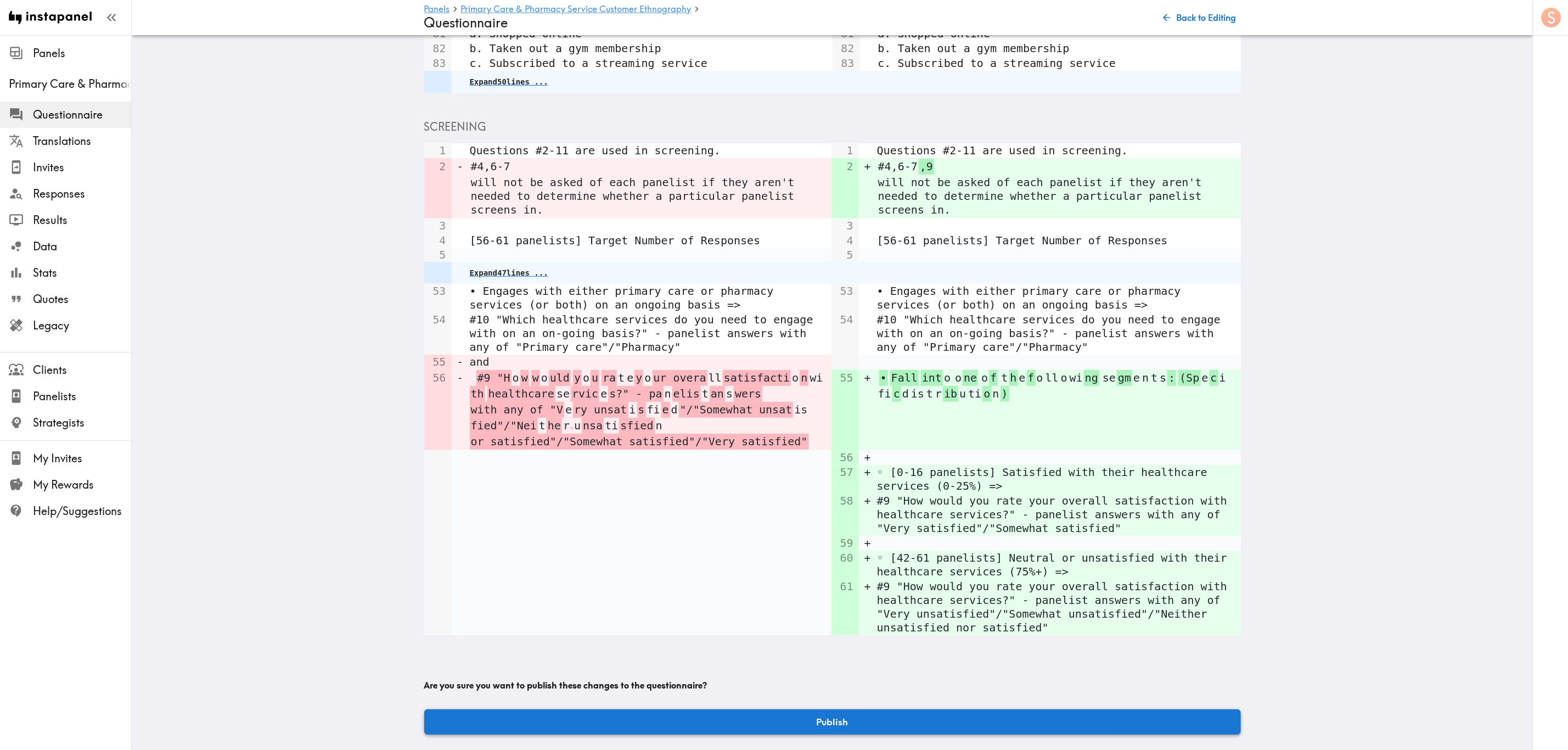
click at [948, 453] on button "Publish" at bounding box center [832, 722] width 817 height 25
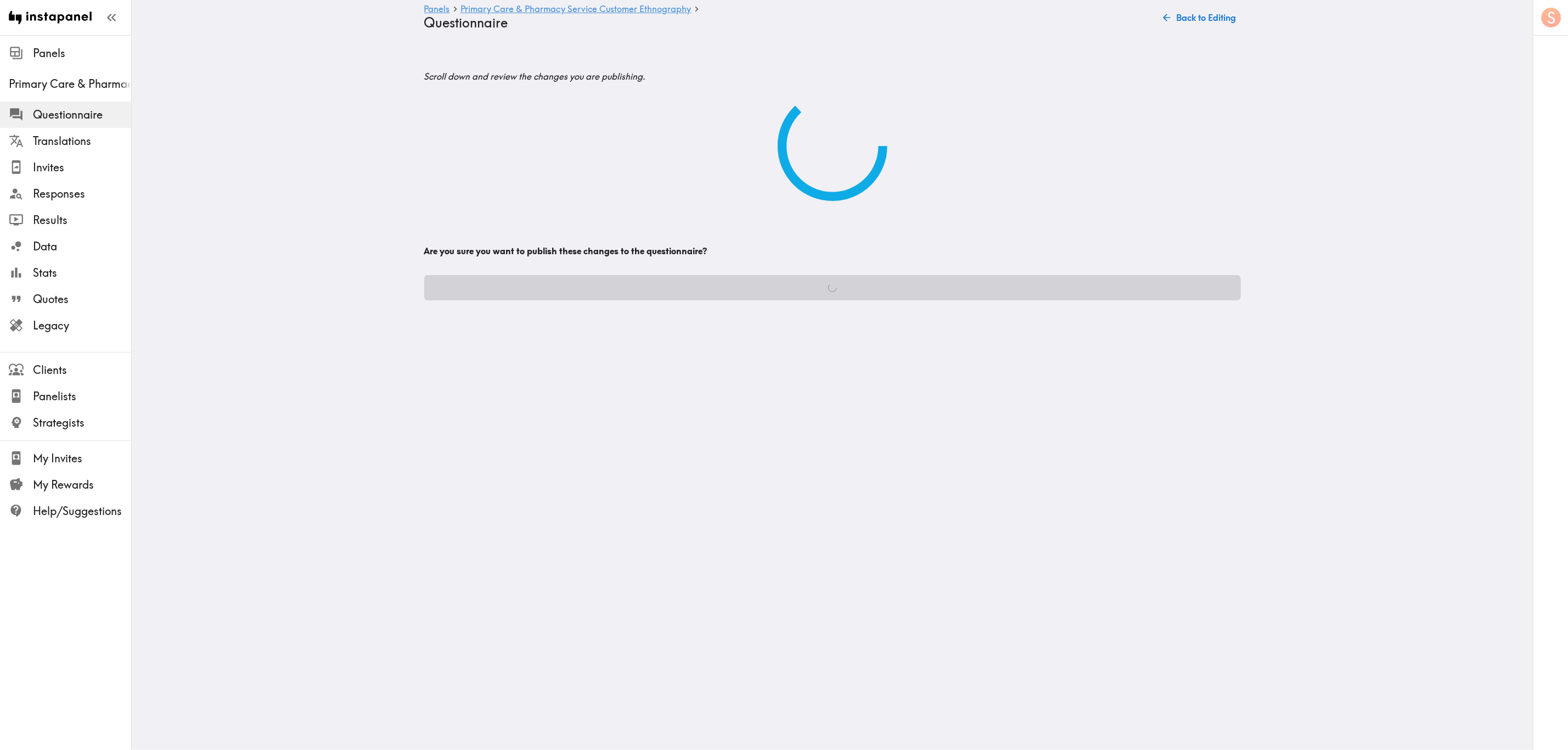
scroll to position [0, 0]
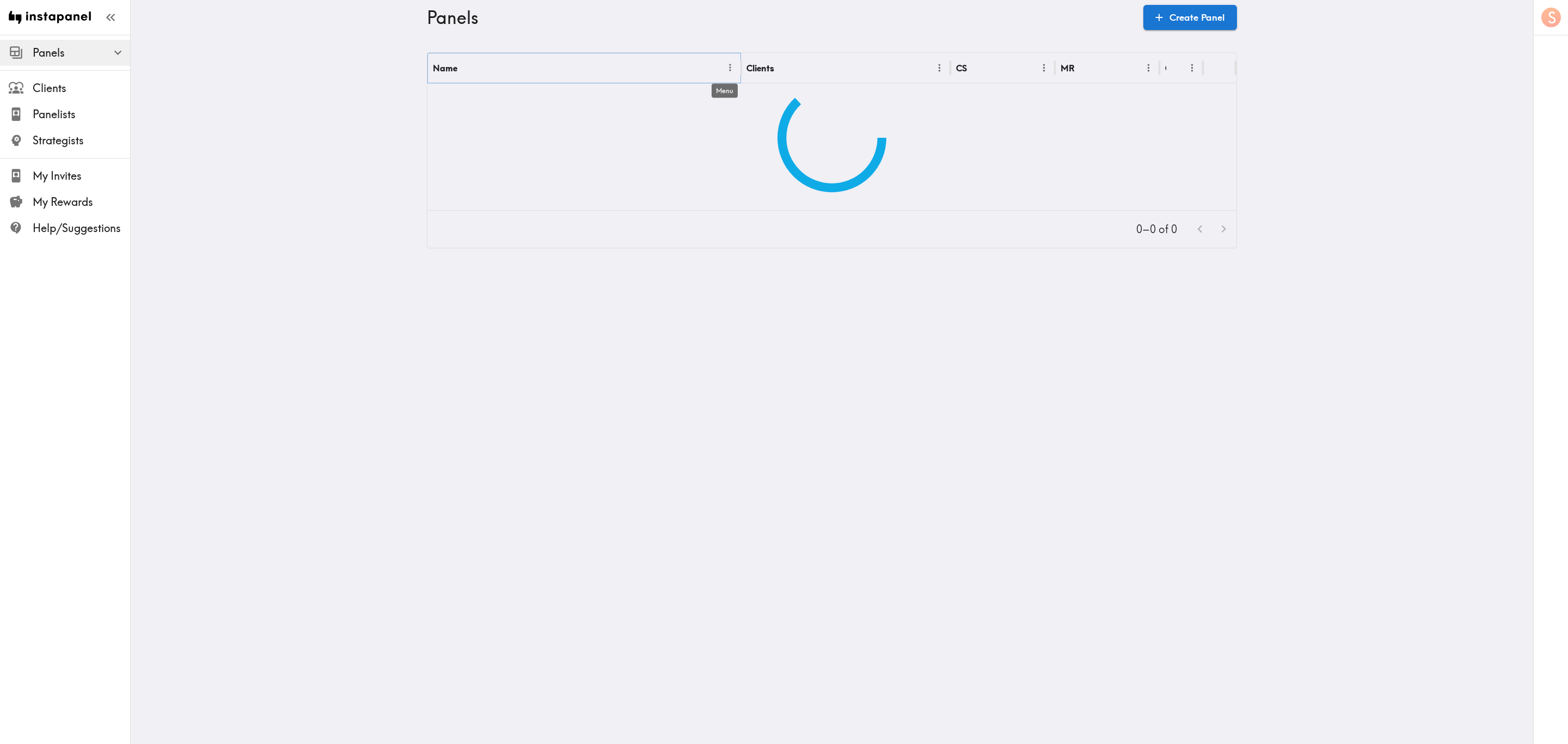
click at [725, 66] on icon "Menu" at bounding box center [730, 67] width 11 height 11
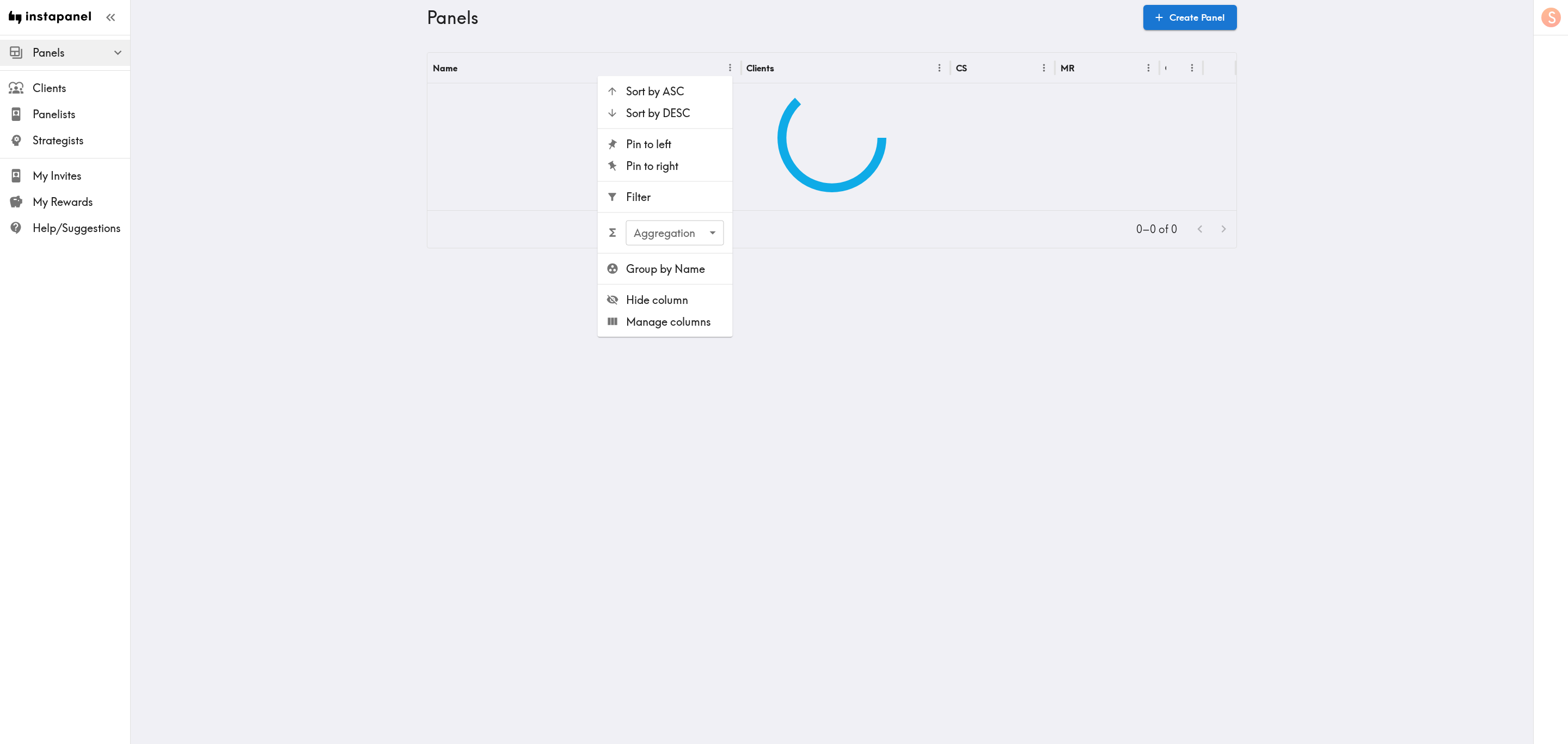
click at [685, 188] on li "Filter" at bounding box center [665, 197] width 135 height 22
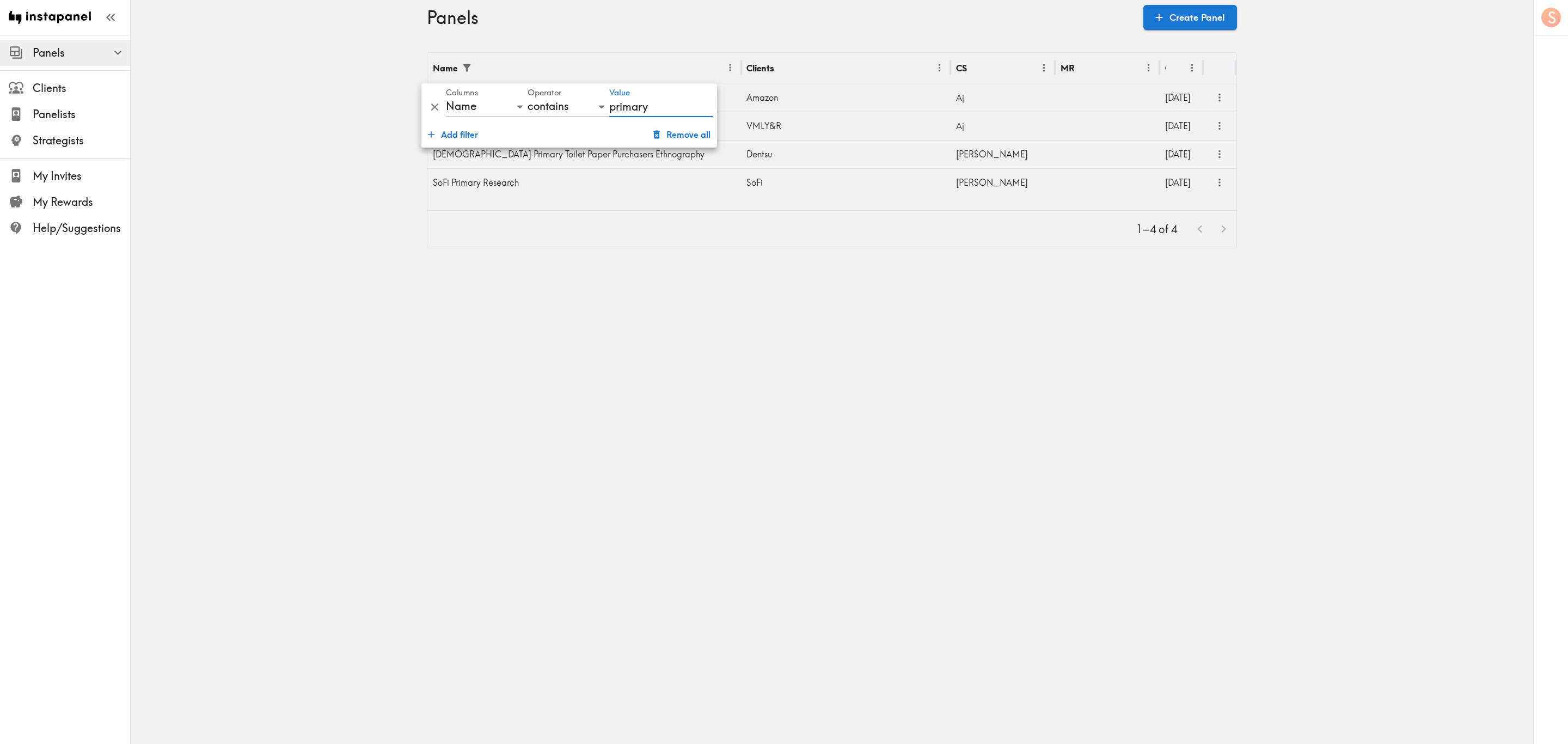
type input "primary"
click at [1343, 120] on main "Panels Create Panel Name Clients CS MR Created Primary Care & Pharmacy Service …" at bounding box center [832, 150] width 1402 height 231
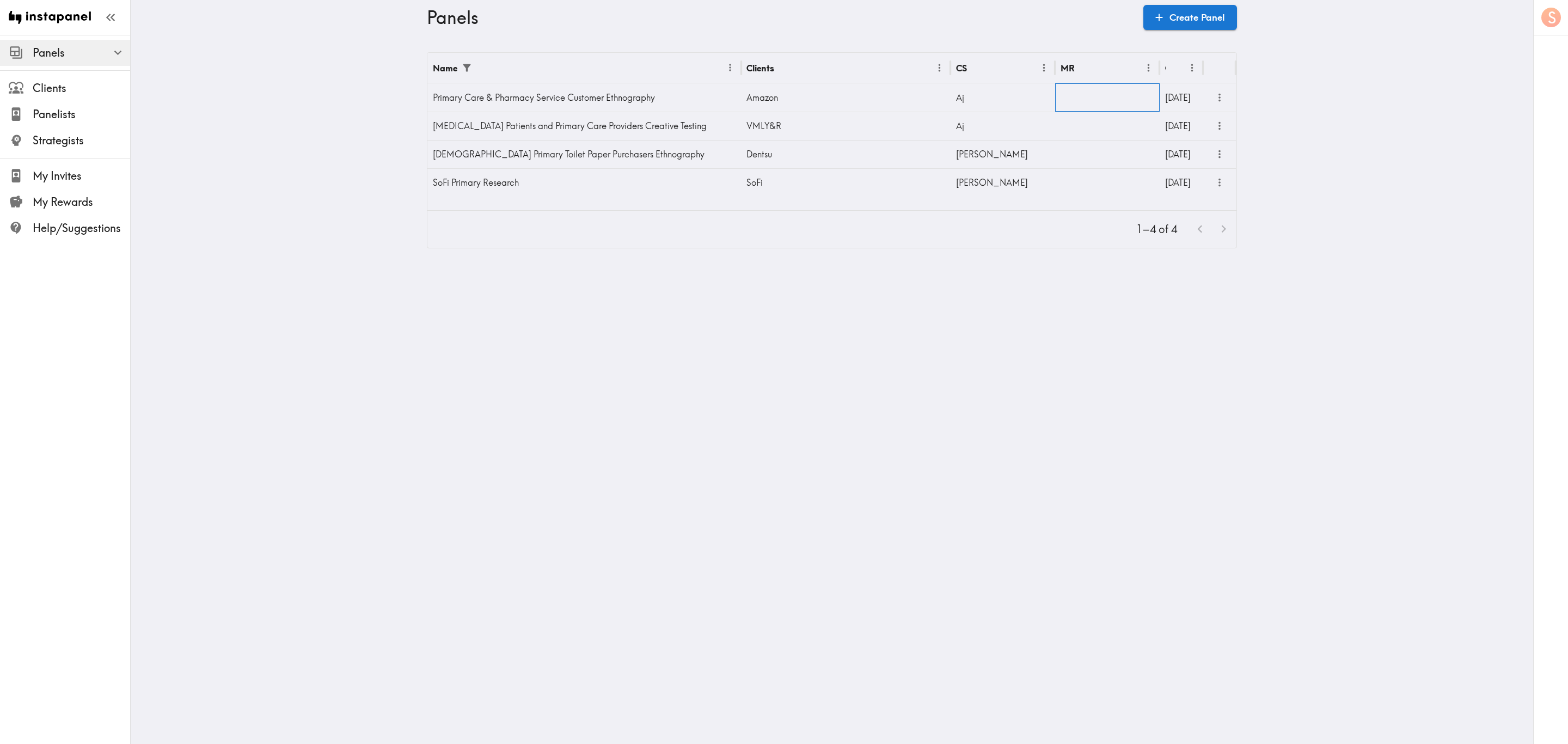
click at [1056, 90] on div at bounding box center [1107, 97] width 105 height 28
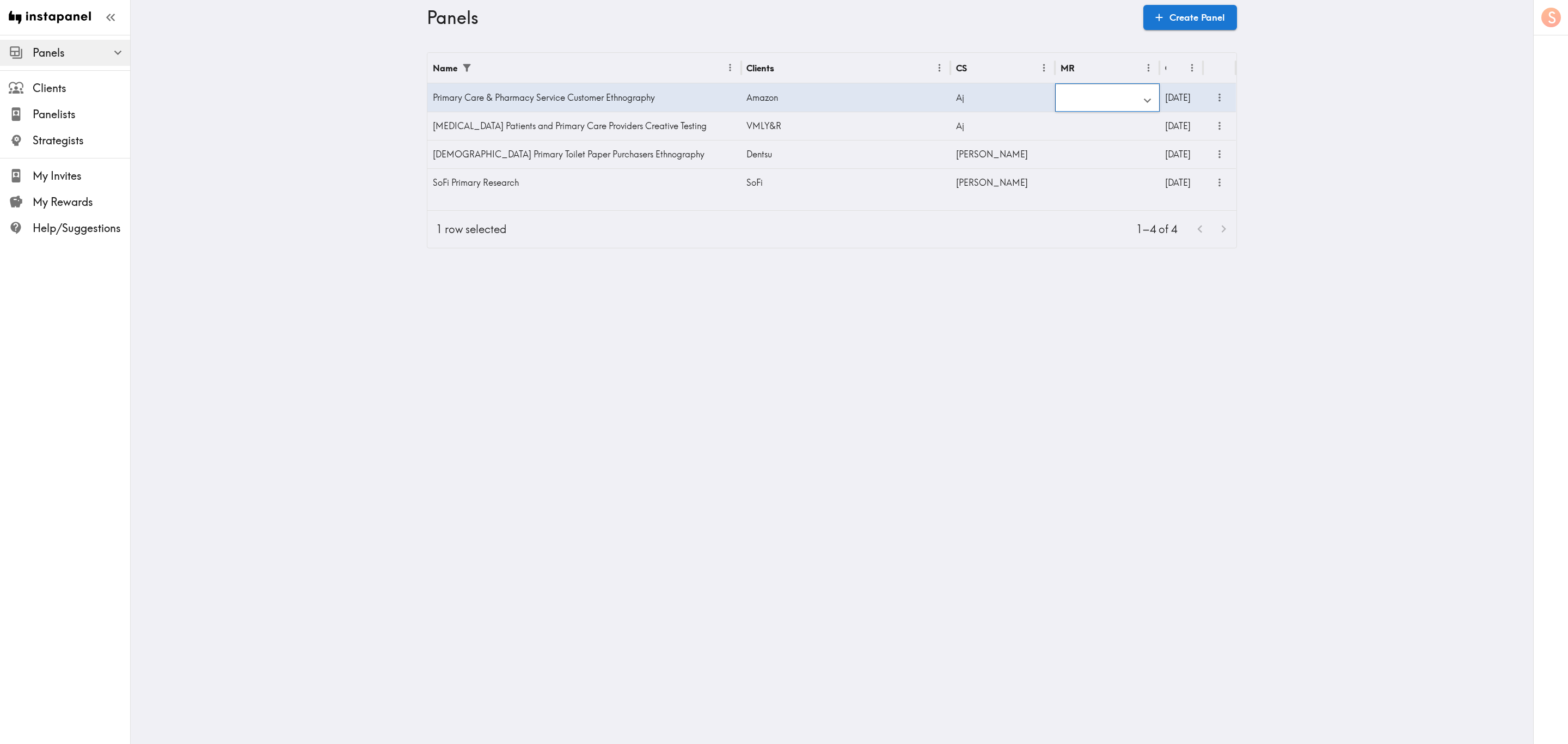
click at [1073, 100] on input "text" at bounding box center [1099, 100] width 79 height 24
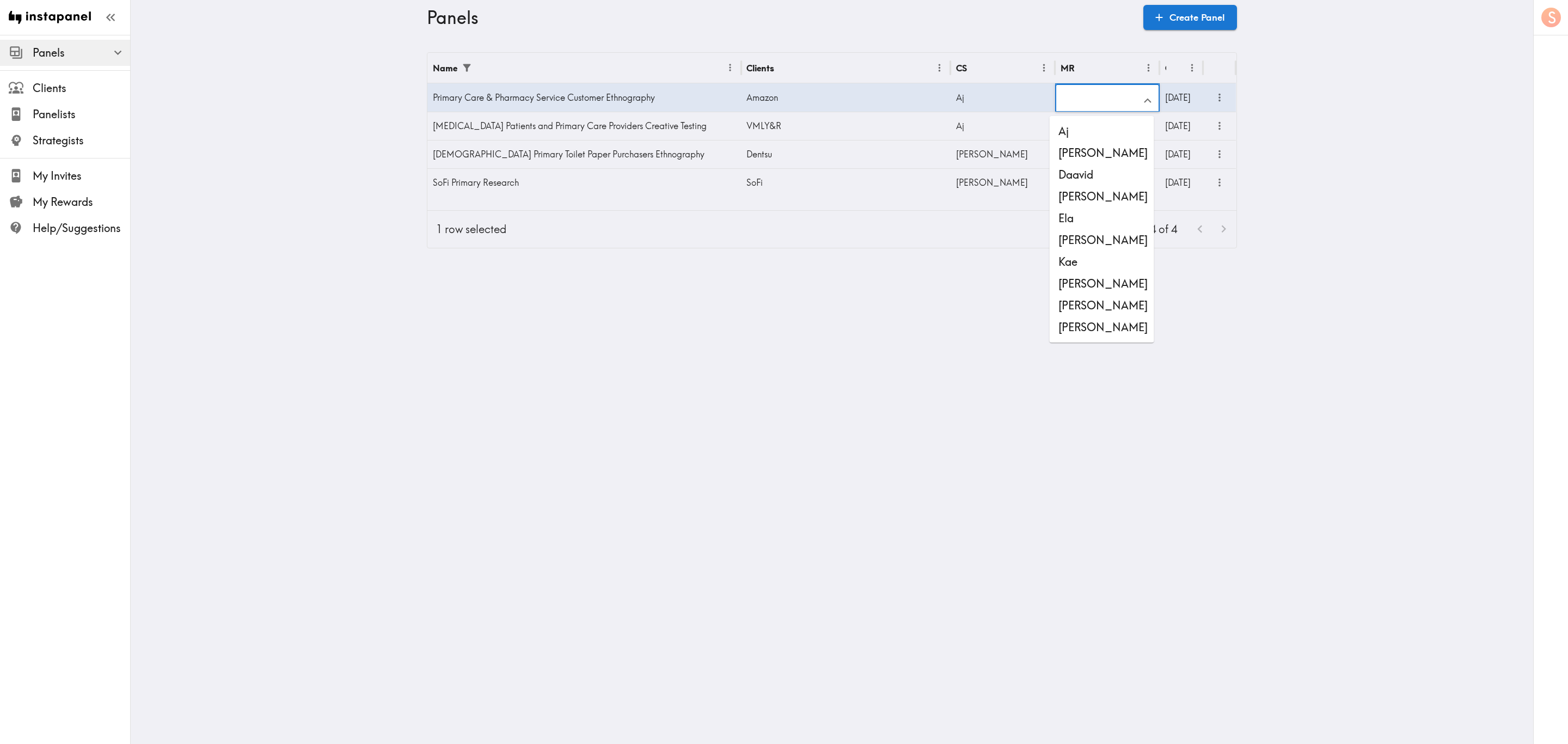
scroll to position [2, 0]
click at [1091, 328] on li "Stewart" at bounding box center [1101, 327] width 105 height 22
type input "Stewart"
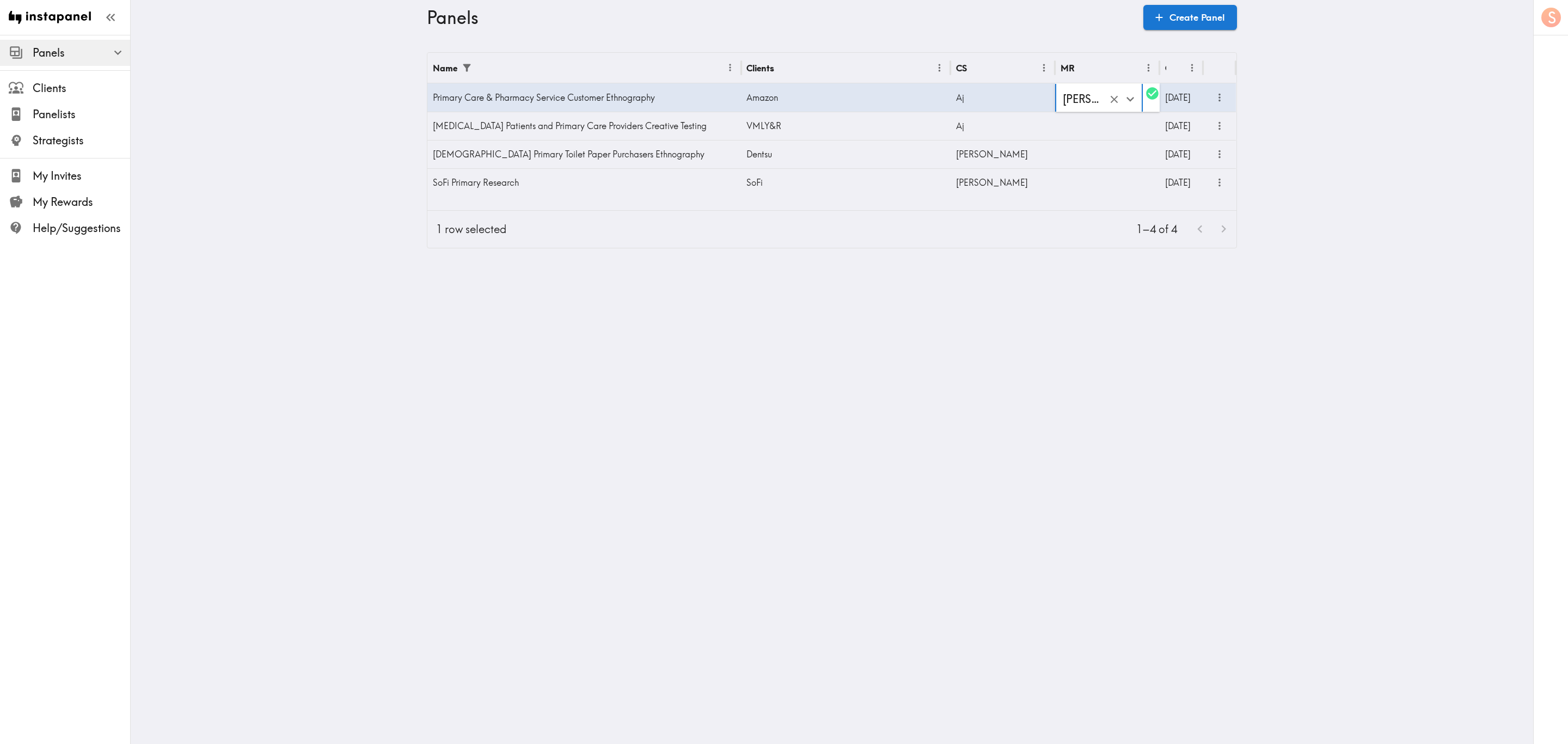
click at [1355, 176] on main "Panels Create Panel Name Clients CS MR Created Primary Care & Pharmacy Service …" at bounding box center [832, 150] width 1402 height 231
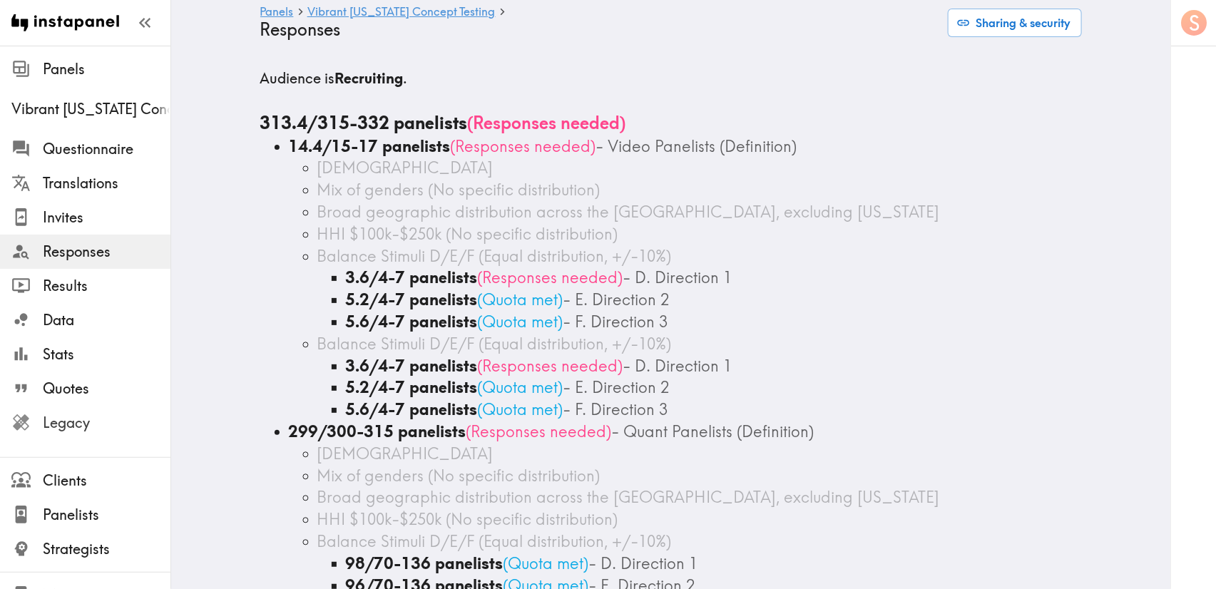
click at [105, 418] on span "Legacy" at bounding box center [107, 423] width 128 height 20
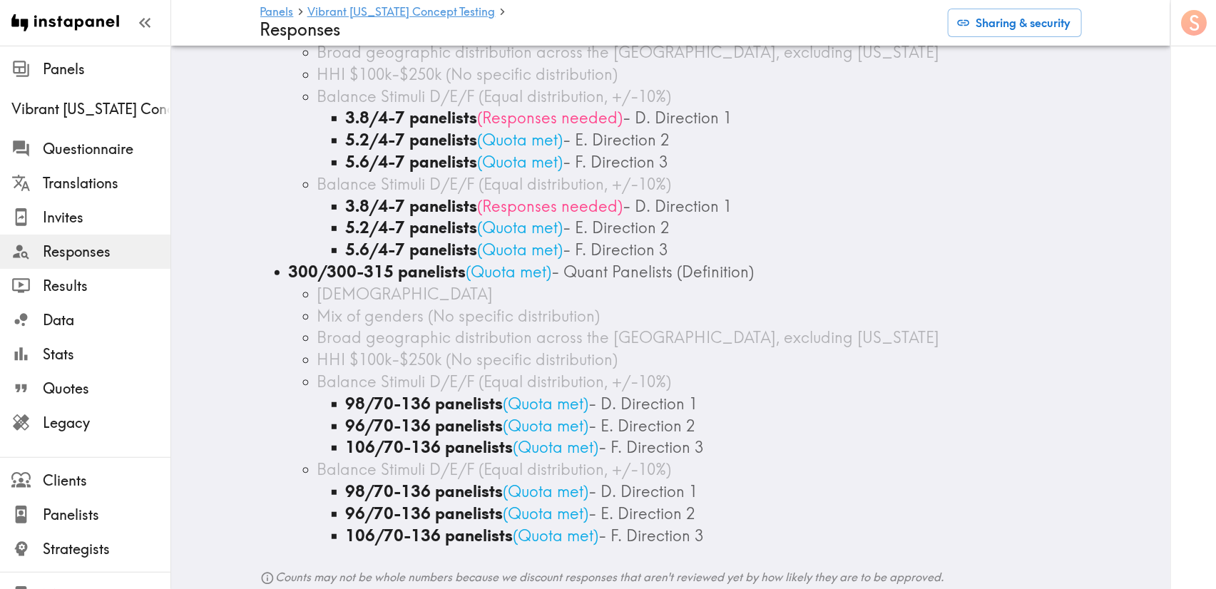
scroll to position [214, 0]
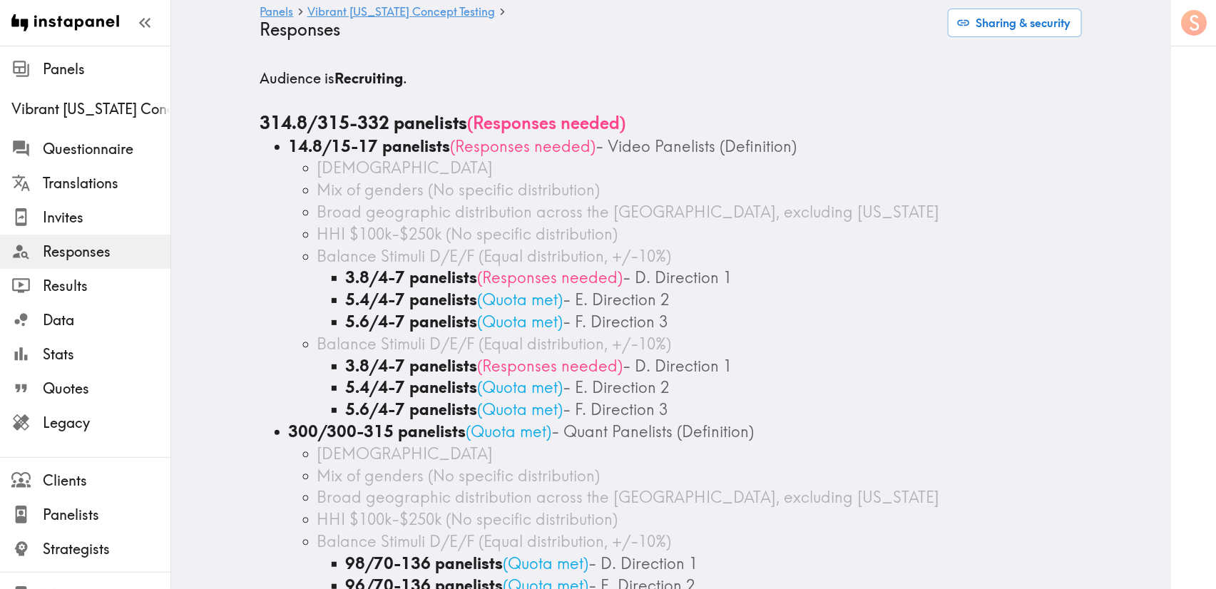
click at [599, 185] on div "Mix of genders (No specific distribution)" at bounding box center [699, 190] width 764 height 22
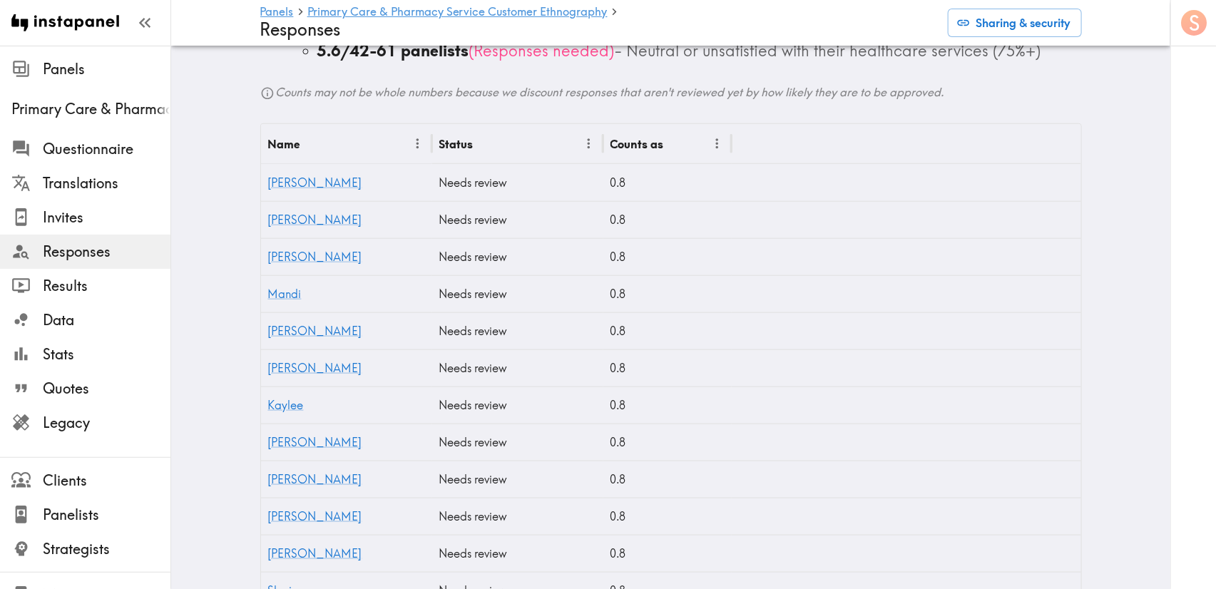
scroll to position [791, 0]
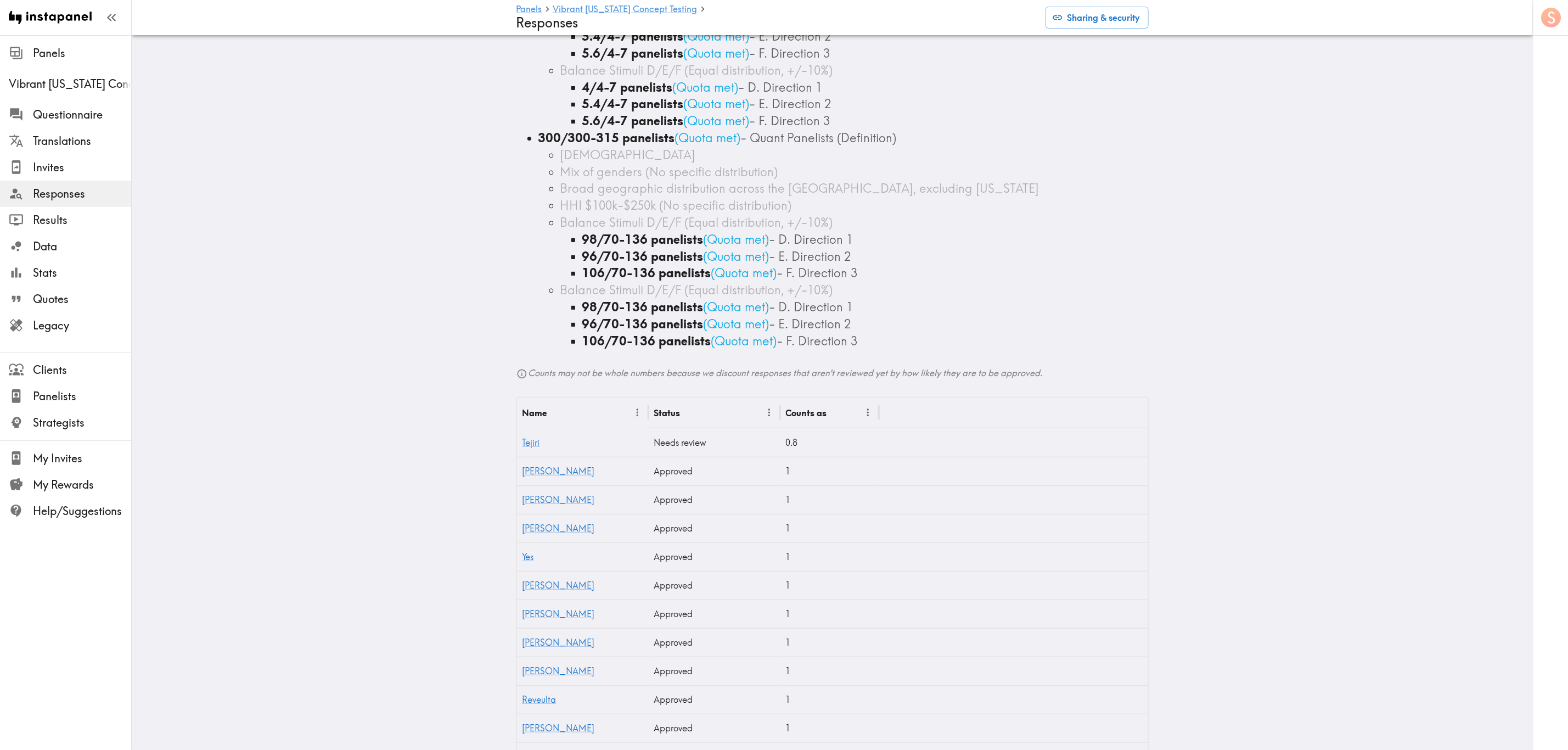
scroll to position [82, 0]
